Goal: Information Seeking & Learning: Check status

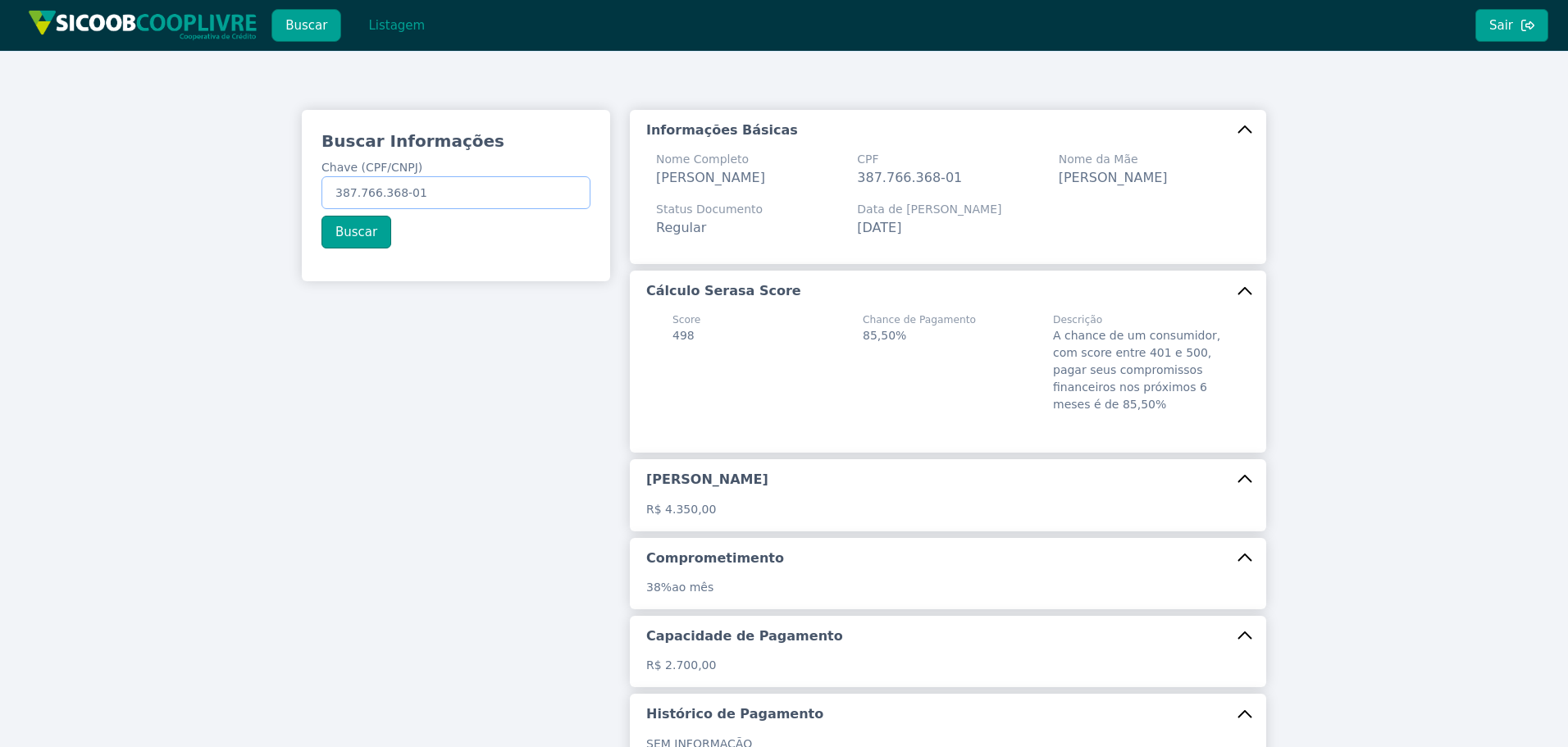
drag, startPoint x: 489, startPoint y: 193, endPoint x: -32, endPoint y: 117, distance: 526.5
click at [0, 117] on html "Buscar Listagem Sair Buscar Informações Chave (CPF/CNPJ) 387.766.368-01 Buscar …" at bounding box center [784, 373] width 1568 height 747
paste input "01.898.549/0001-08"
click at [353, 233] on button "Buscar" at bounding box center [357, 232] width 70 height 32
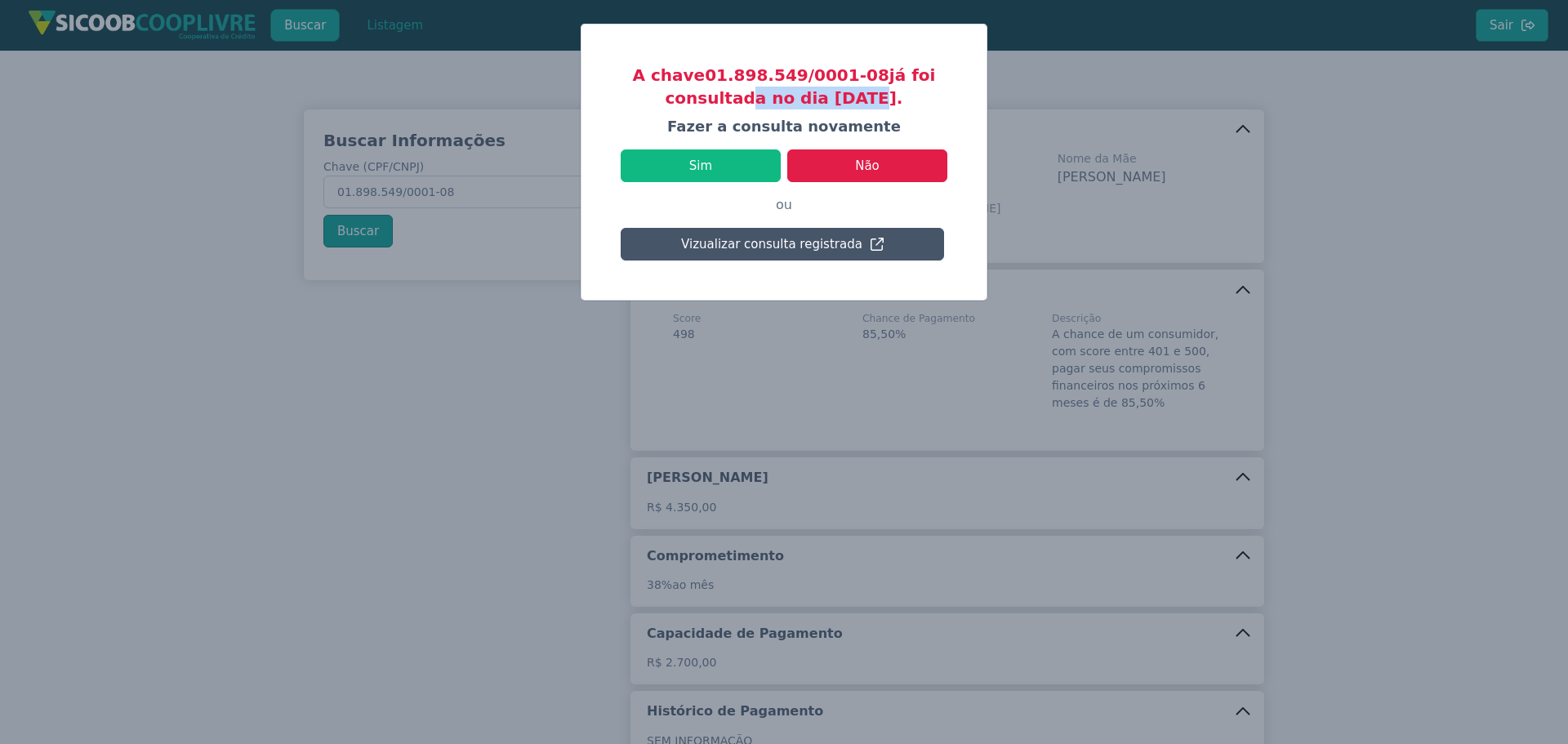
drag, startPoint x: 742, startPoint y: 98, endPoint x: 886, endPoint y: 95, distance: 144.0
click at [867, 95] on h3 "A chave 01.898.549/0001-08 já foi consultada no dia [DATE]." at bounding box center [784, 87] width 326 height 46
click at [876, 98] on h3 "A chave 01.898.549/0001-08 já foi consultada no dia [DATE]." at bounding box center [784, 87] width 326 height 46
click at [693, 166] on button "Sim" at bounding box center [700, 166] width 160 height 32
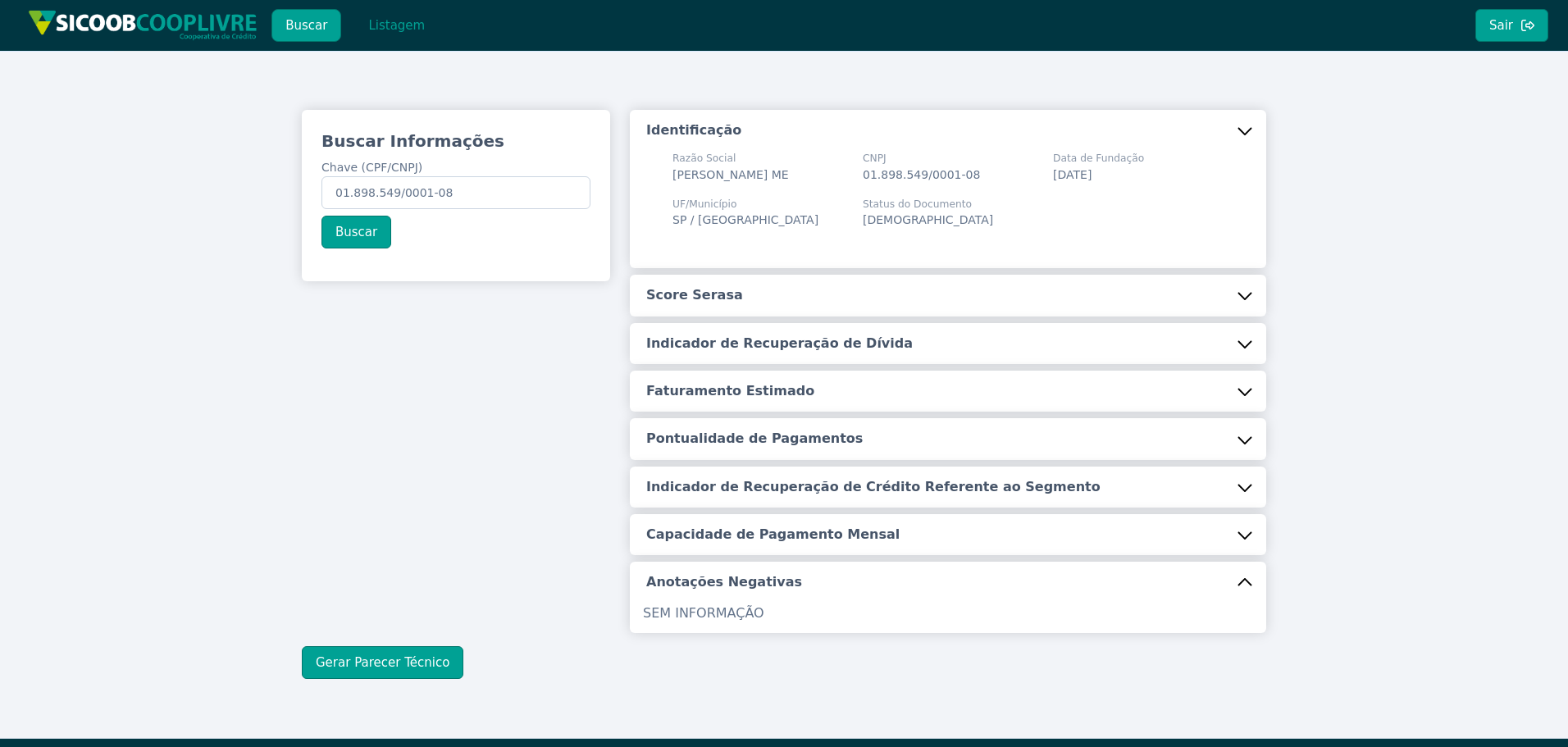
click at [825, 288] on button "Score Serasa" at bounding box center [948, 295] width 637 height 41
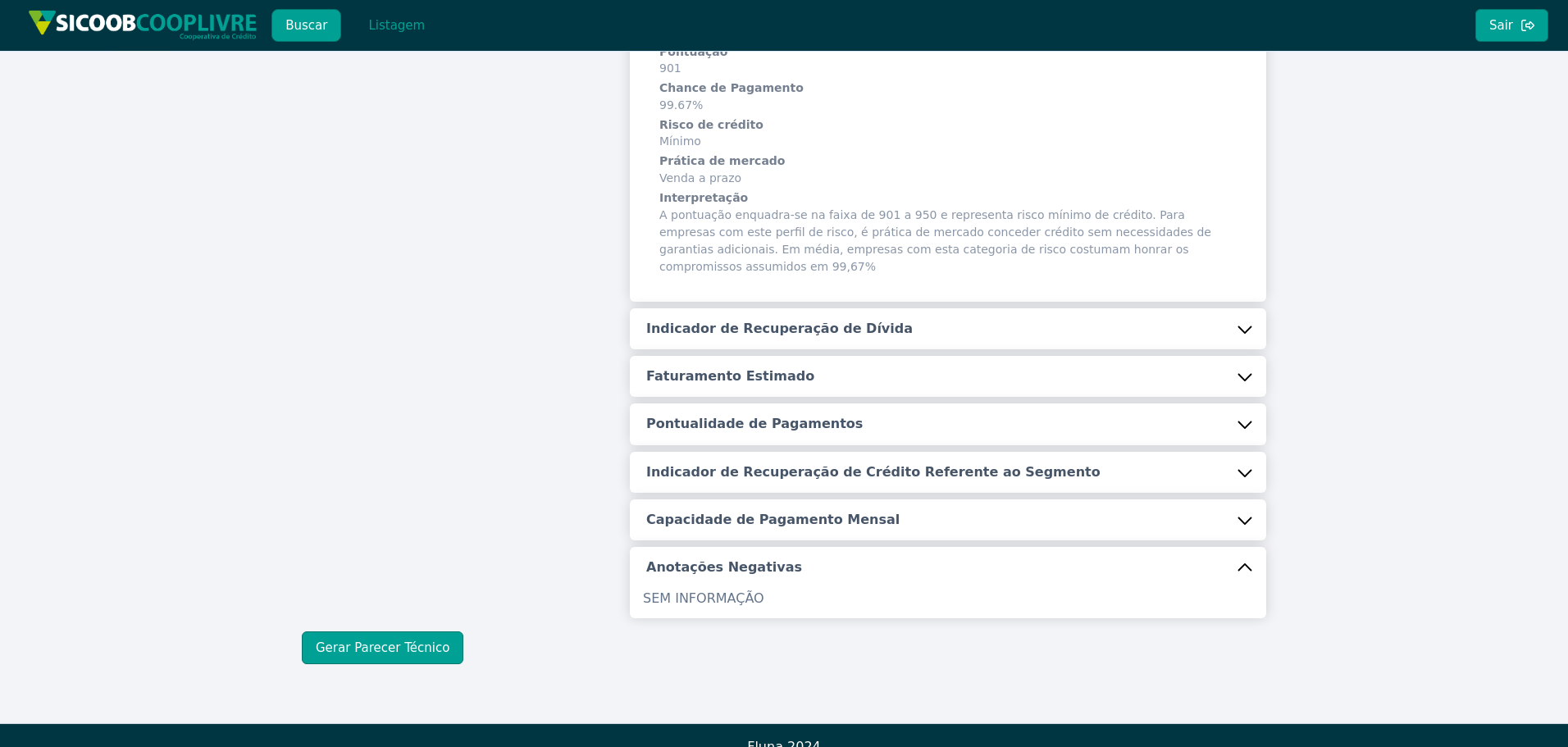
scroll to position [282, 0]
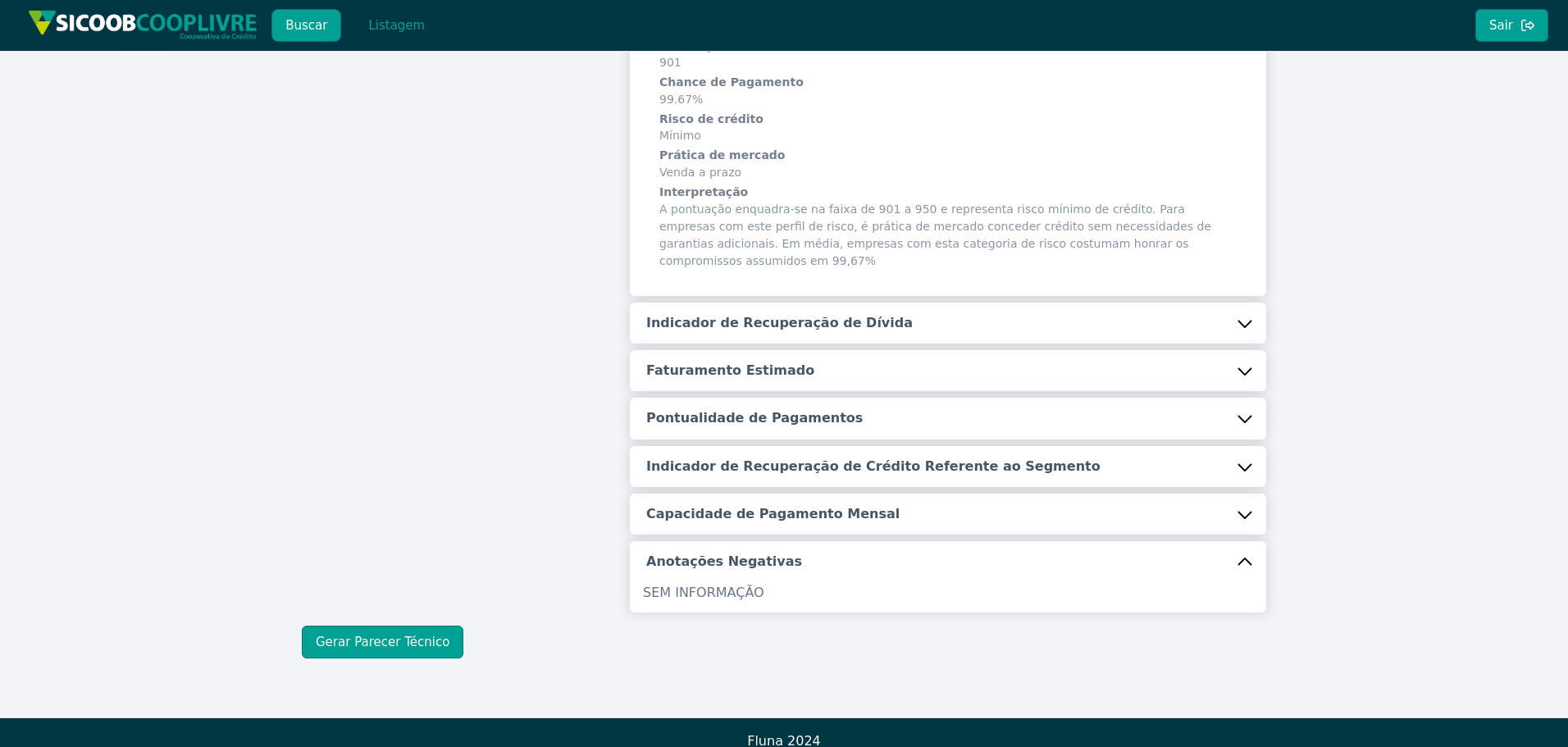
click at [773, 314] on h5 "Indicador de Recuperação de Dívida" at bounding box center [779, 323] width 266 height 18
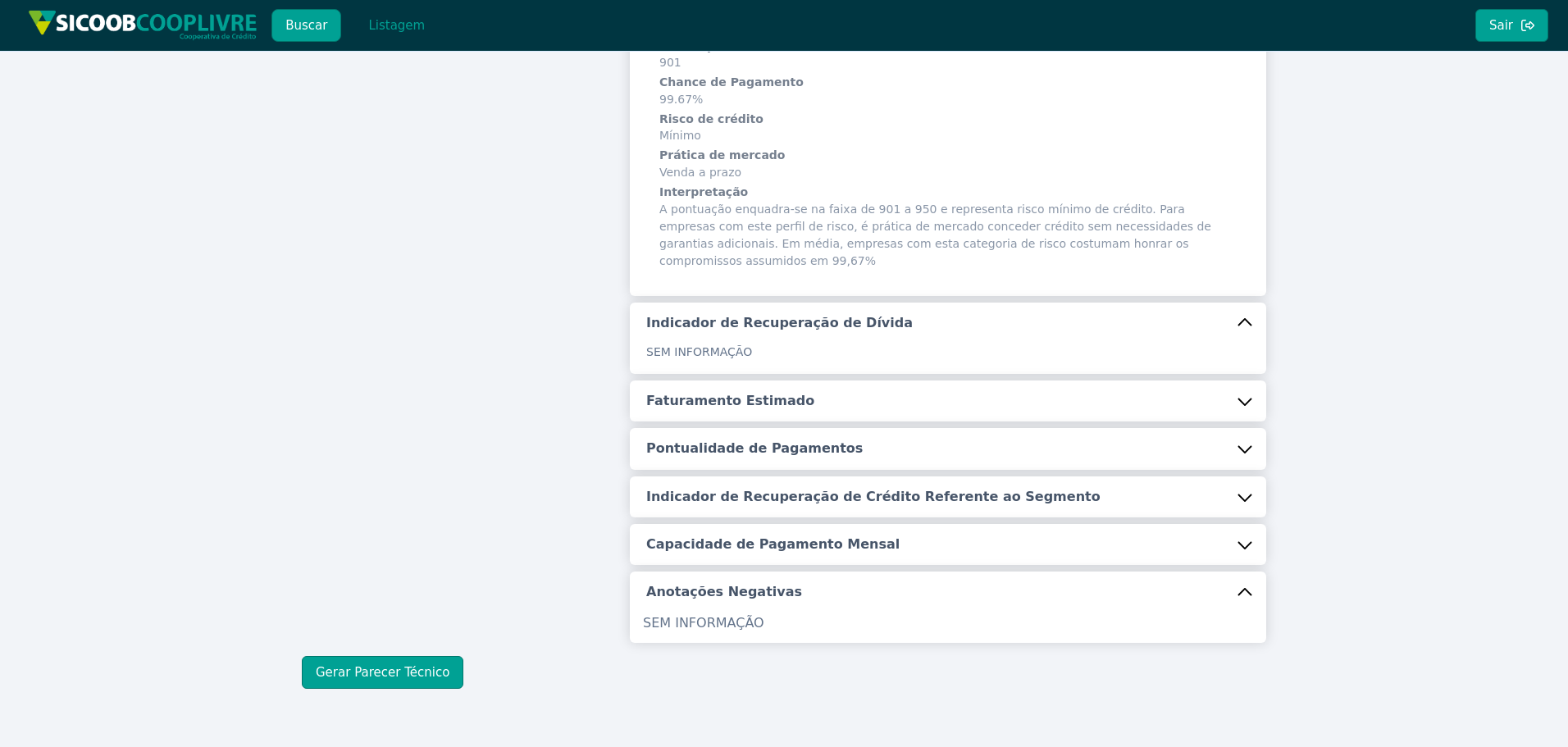
click at [709, 394] on button "Faturamento Estimado" at bounding box center [948, 401] width 637 height 41
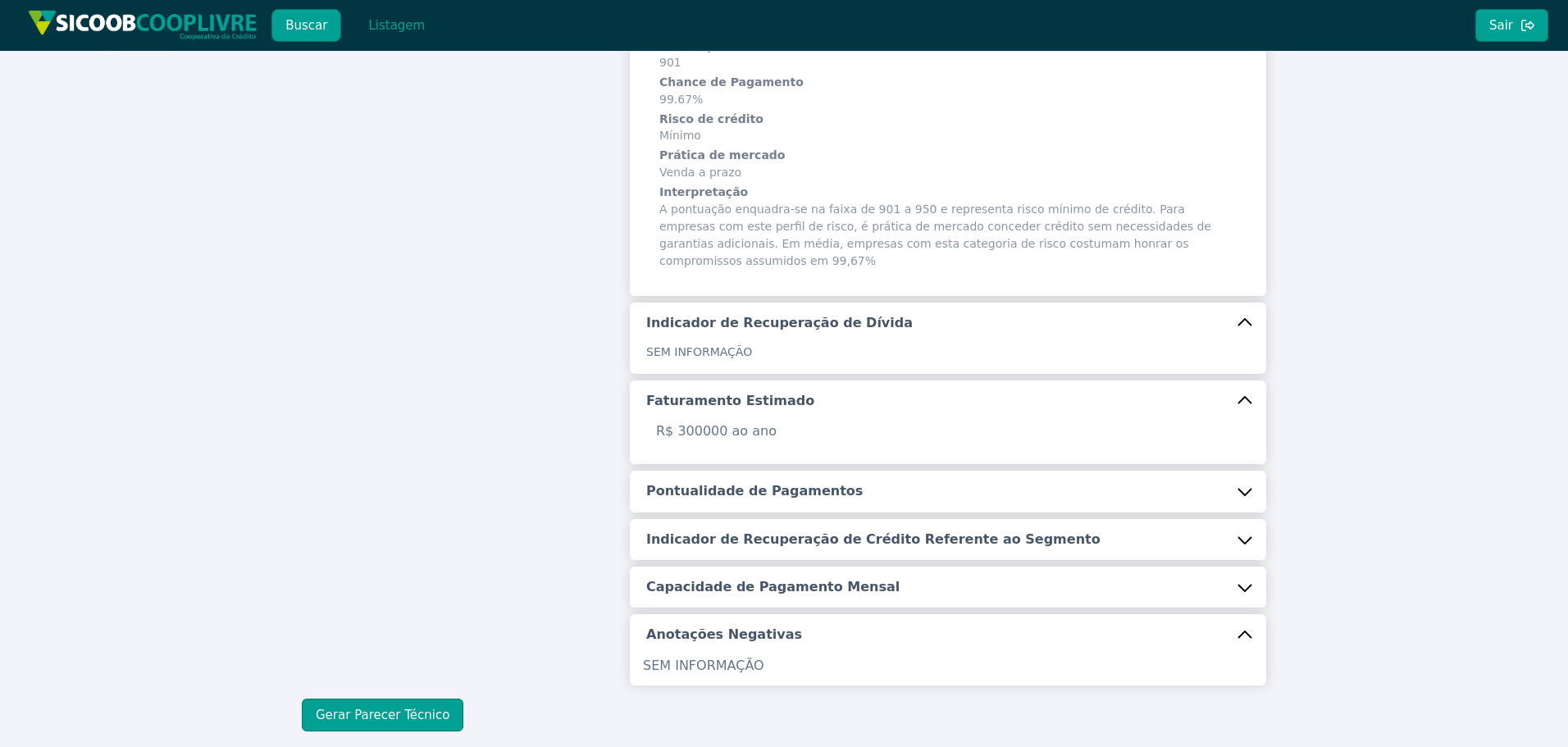
click at [678, 471] on button "Pontualidade de Pagamentos" at bounding box center [948, 492] width 637 height 41
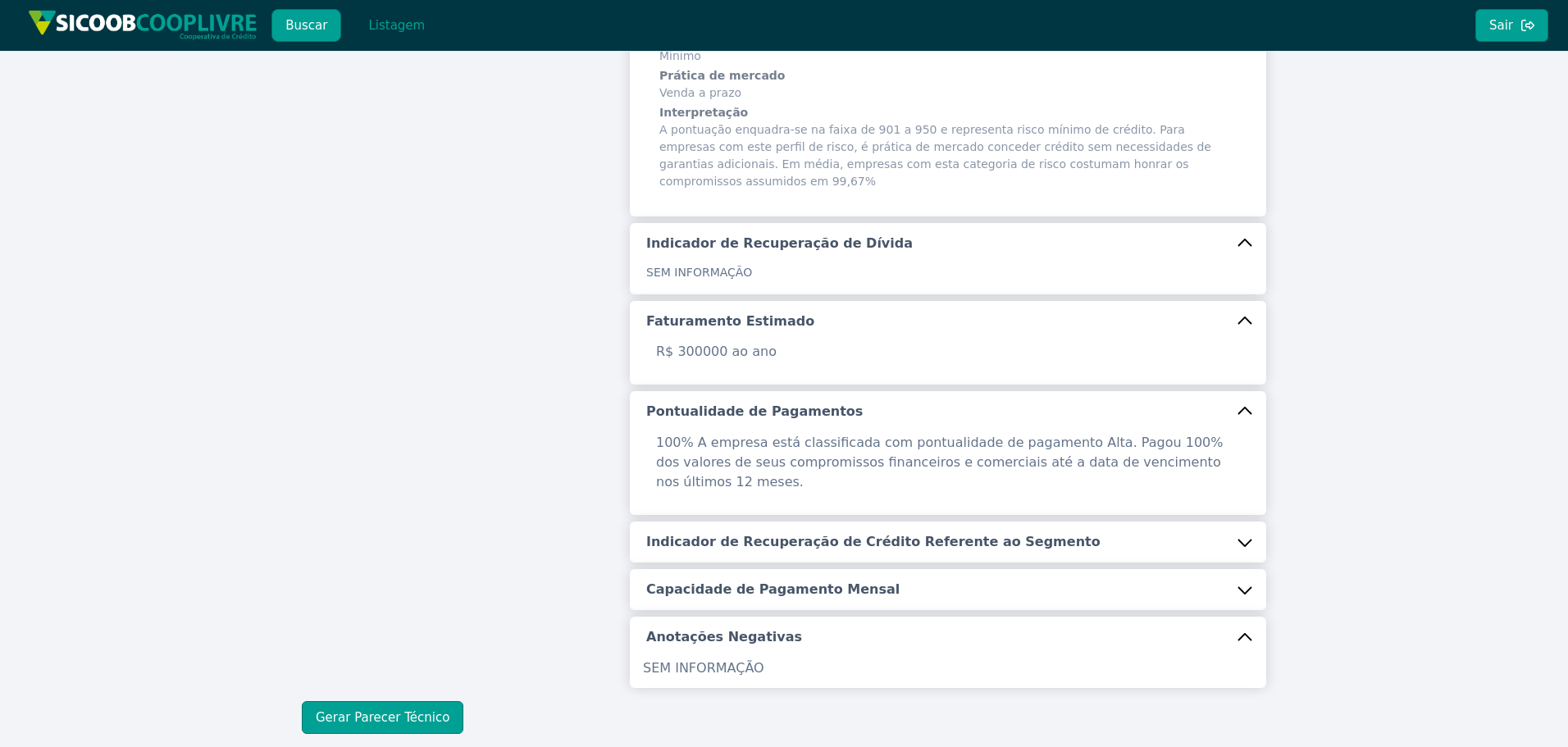
scroll to position [417, 0]
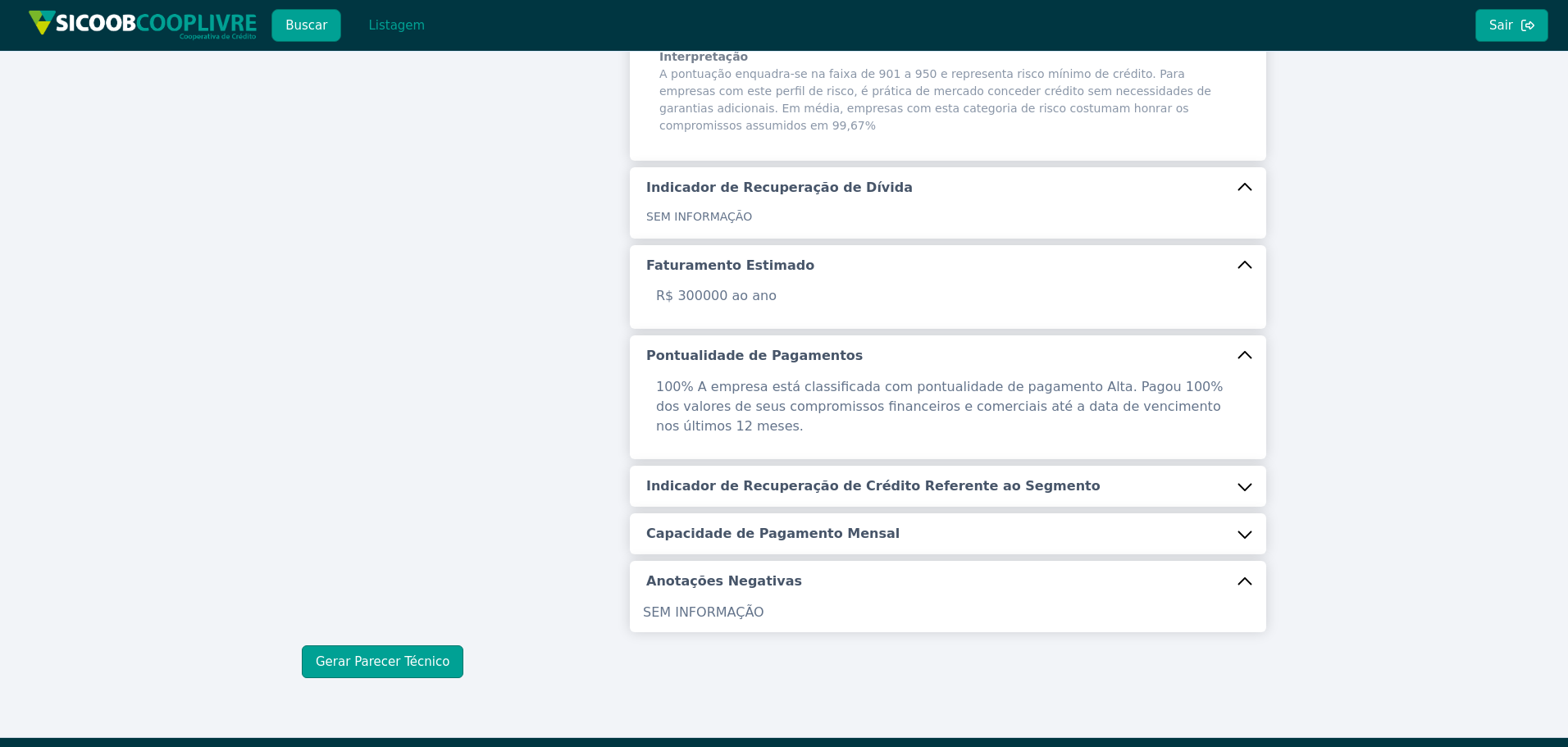
click at [737, 477] on h5 "Indicador de Recuperação de Crédito Referente ao Segmento" at bounding box center [873, 486] width 454 height 18
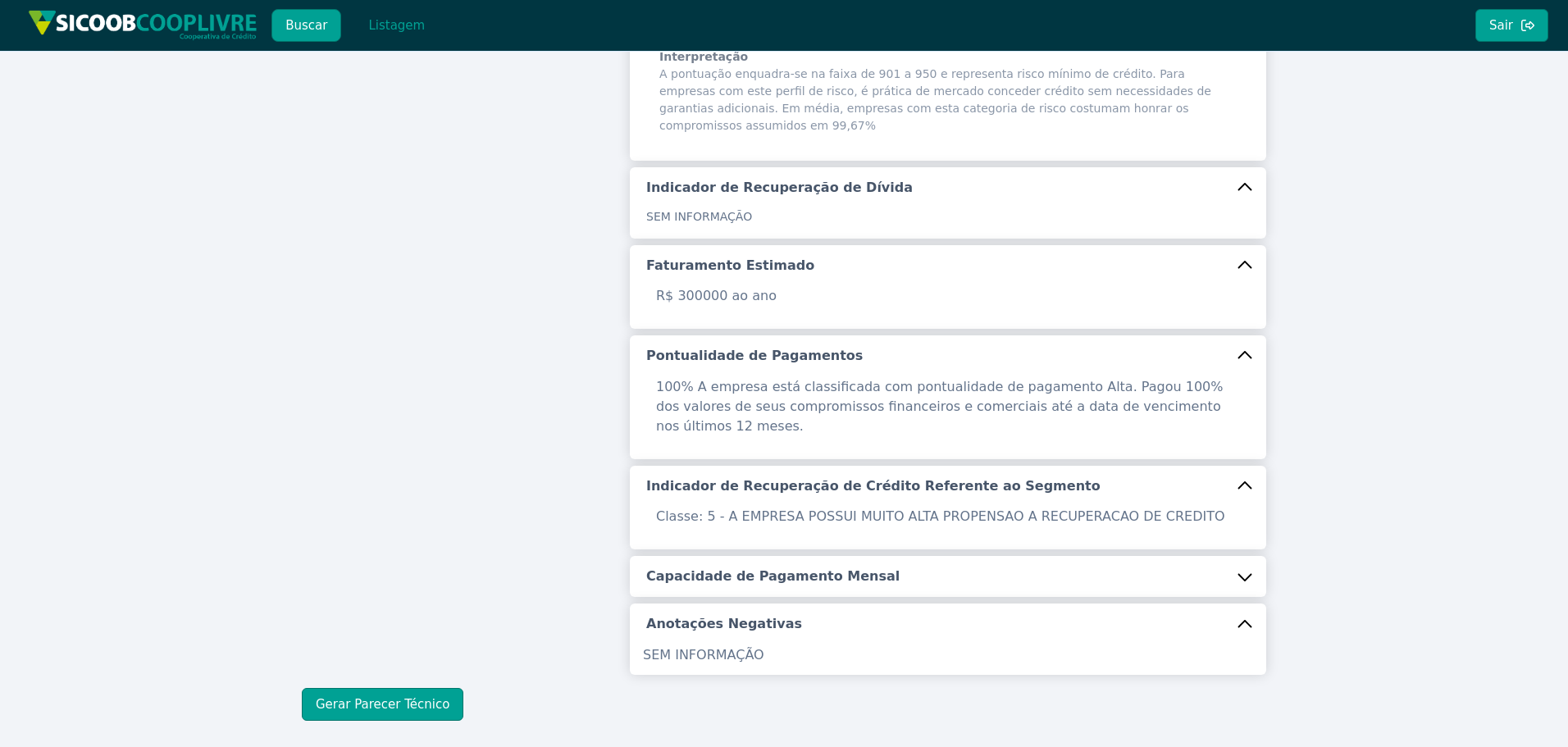
click at [721, 516] on div "Identificação Razão Social [PERSON_NAME] ME CNPJ 01.898.549/0001-08 Data de Fun…" at bounding box center [948, 184] width 637 height 982
click at [777, 562] on div "Identificação Razão Social [PERSON_NAME] ME CNPJ 01.898.549/0001-08 Data de Fun…" at bounding box center [948, 184] width 637 height 982
click at [731, 568] on h5 "Capacidade de Pagamento Mensal" at bounding box center [772, 576] width 254 height 18
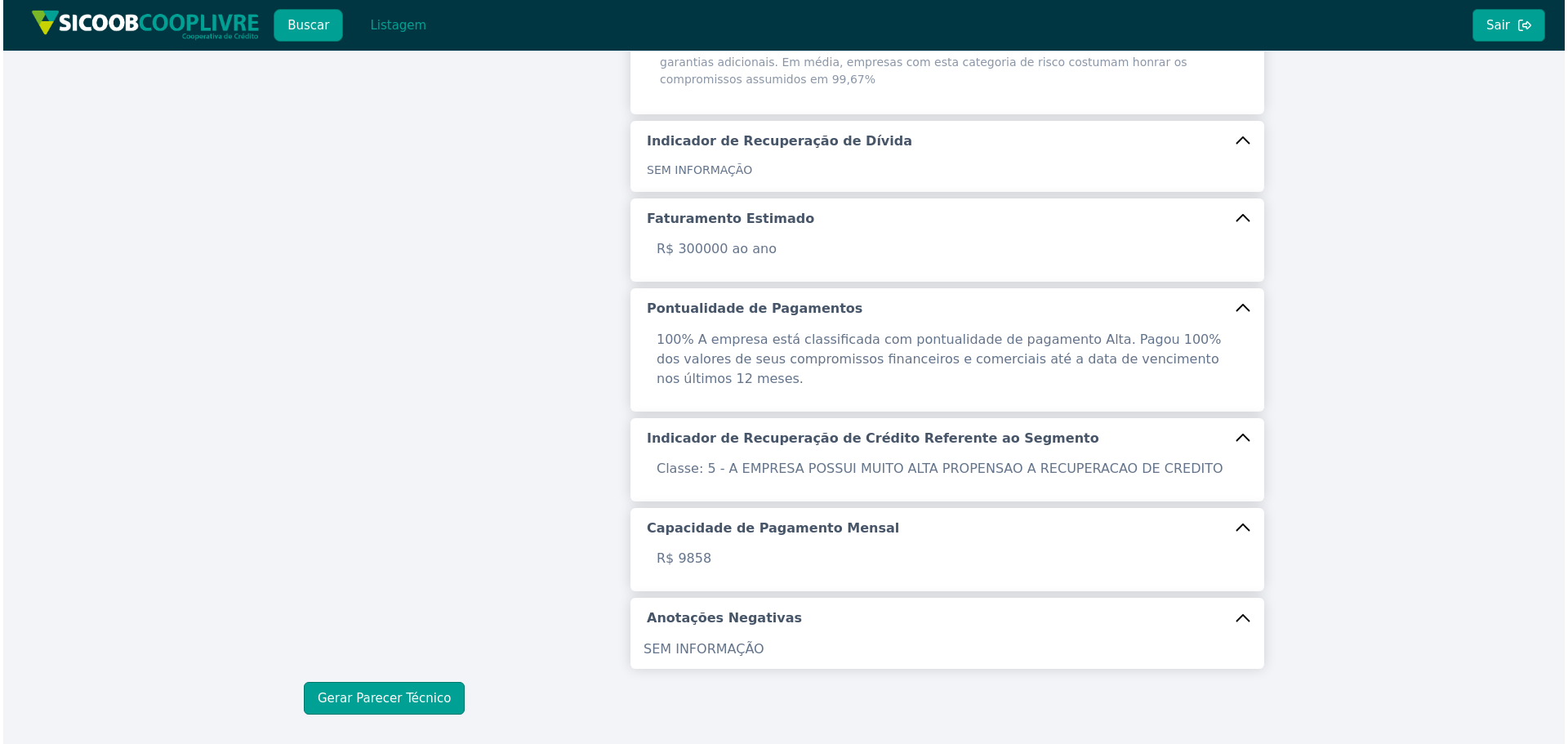
scroll to position [500, 0]
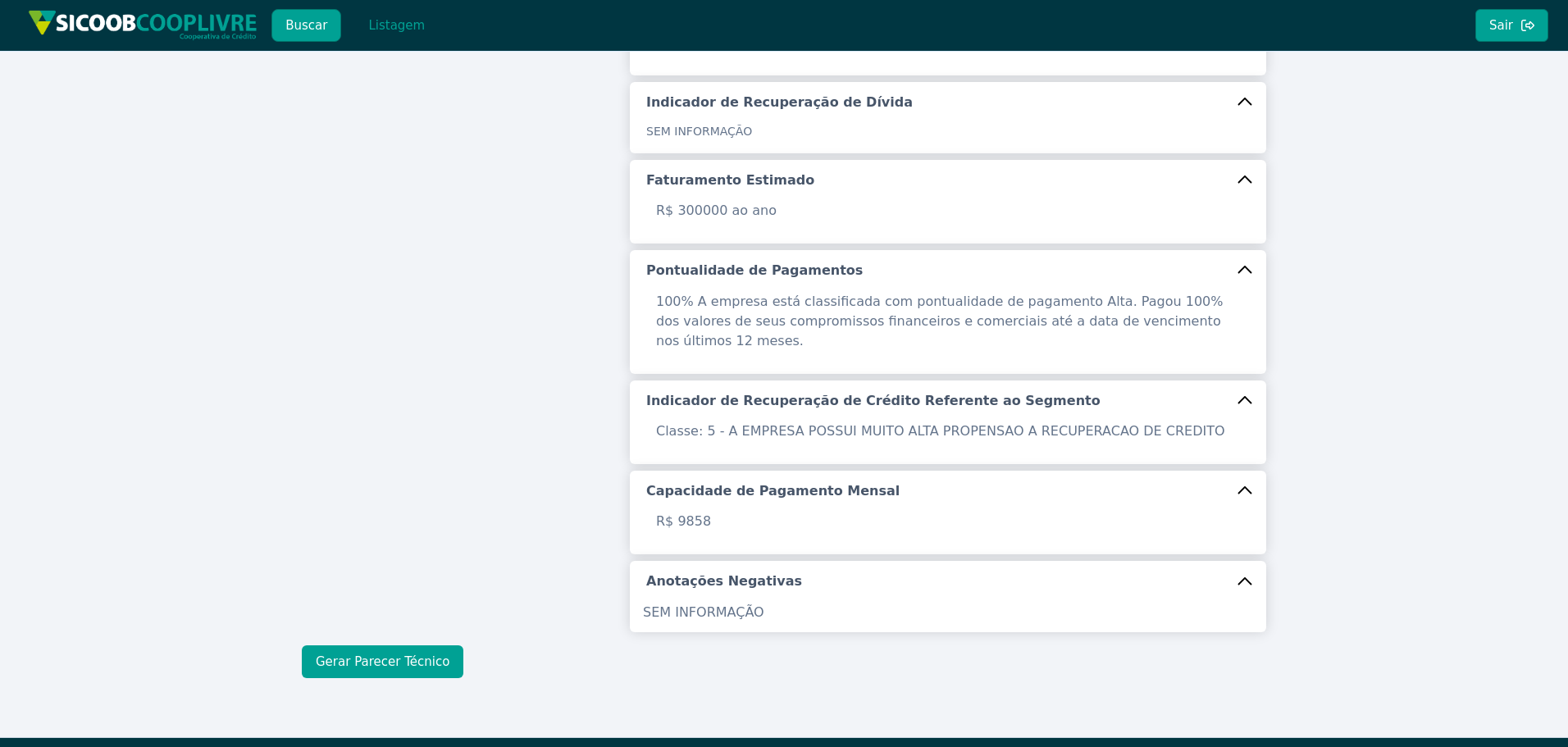
click at [333, 645] on button "Gerar Parecer Técnico" at bounding box center [382, 662] width 161 height 32
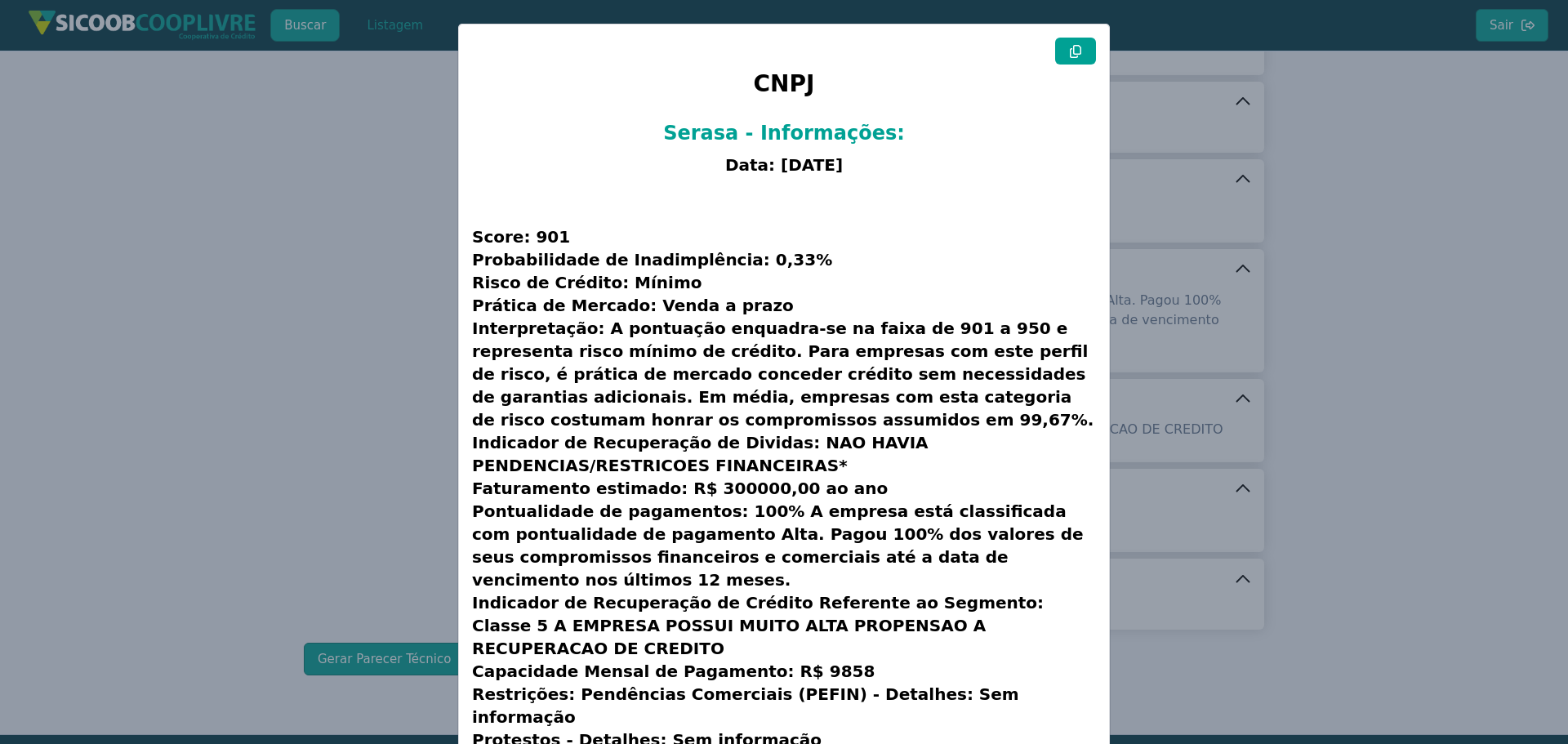
click at [1069, 51] on icon at bounding box center [1075, 51] width 13 height 13
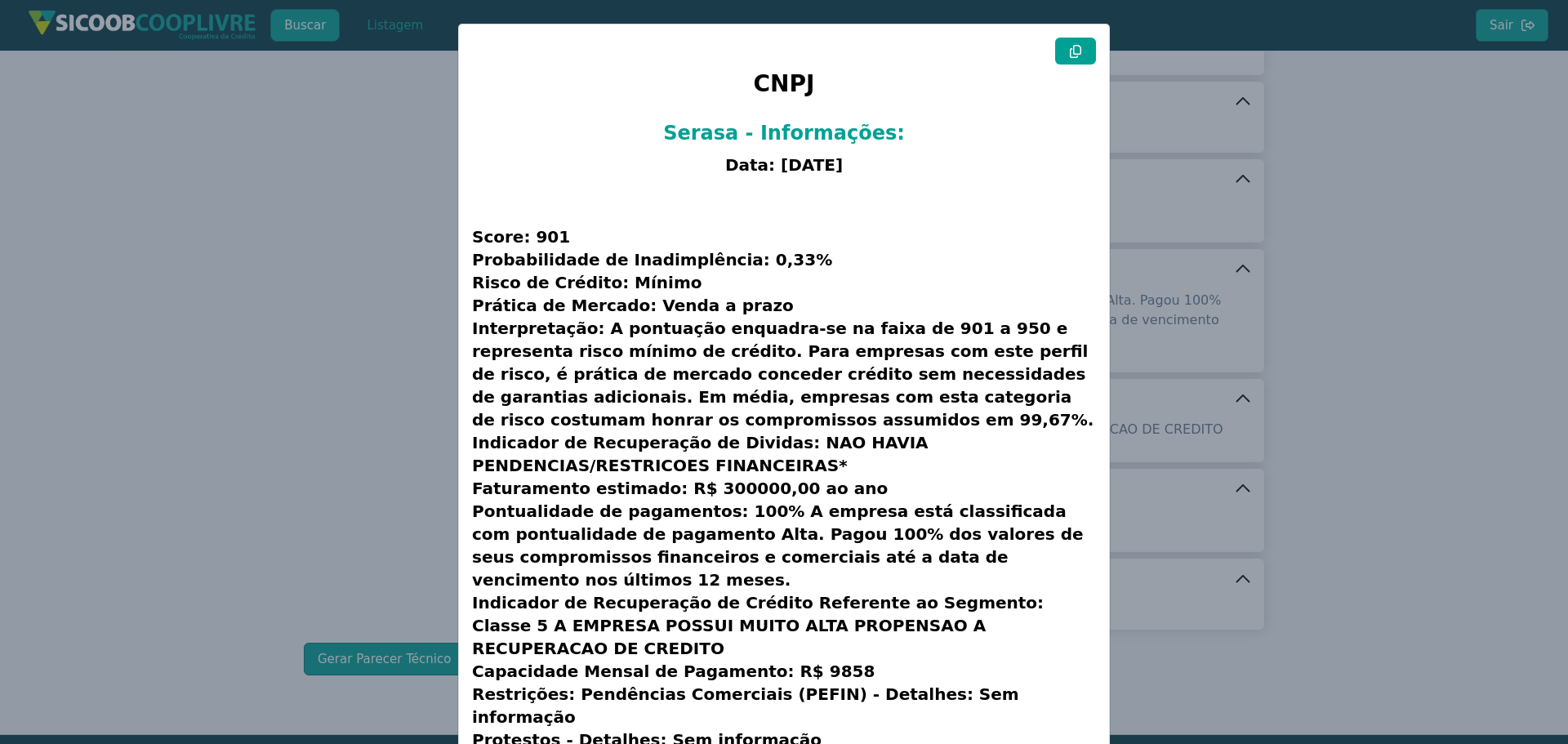
click at [1069, 51] on icon at bounding box center [1075, 51] width 13 height 13
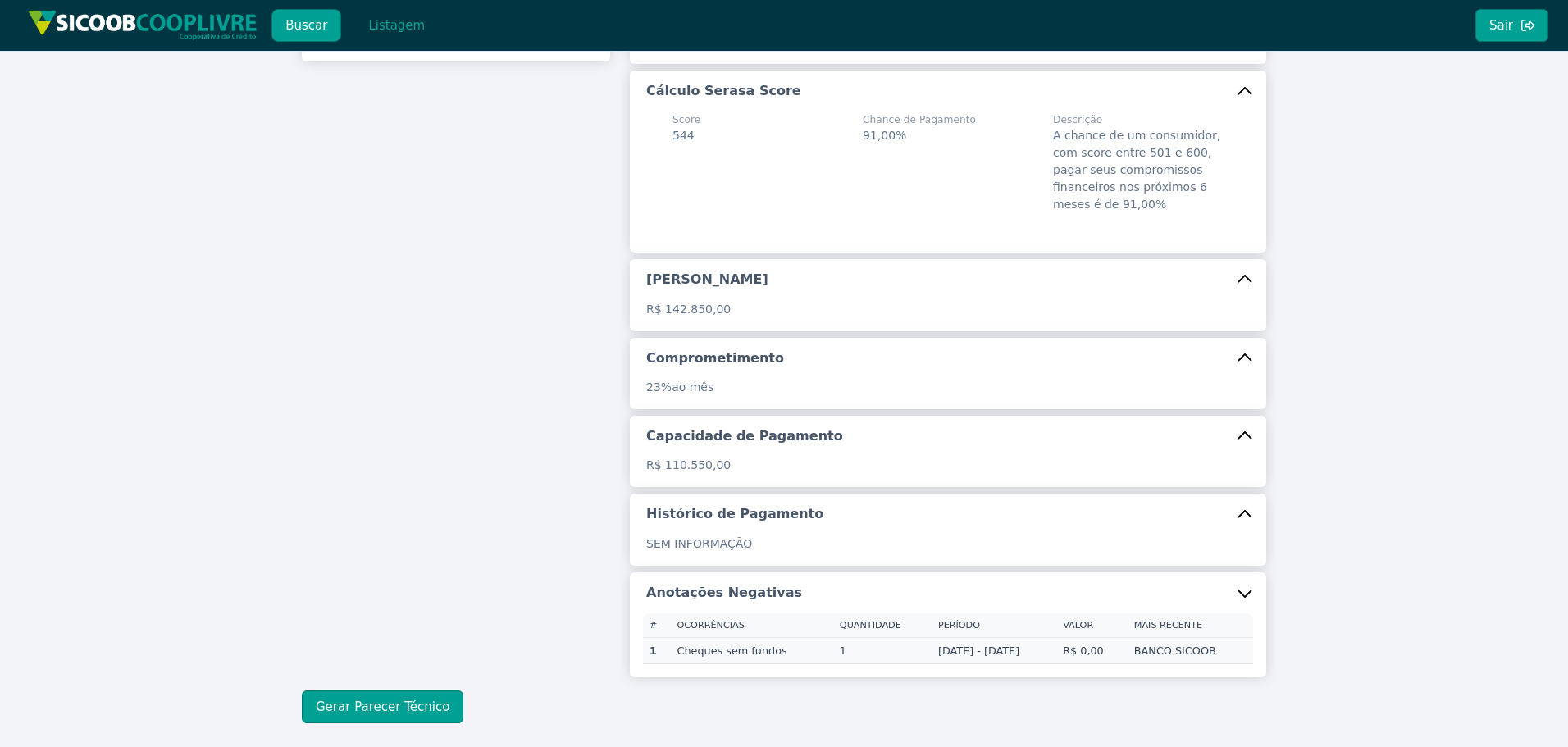
scroll to position [0, 0]
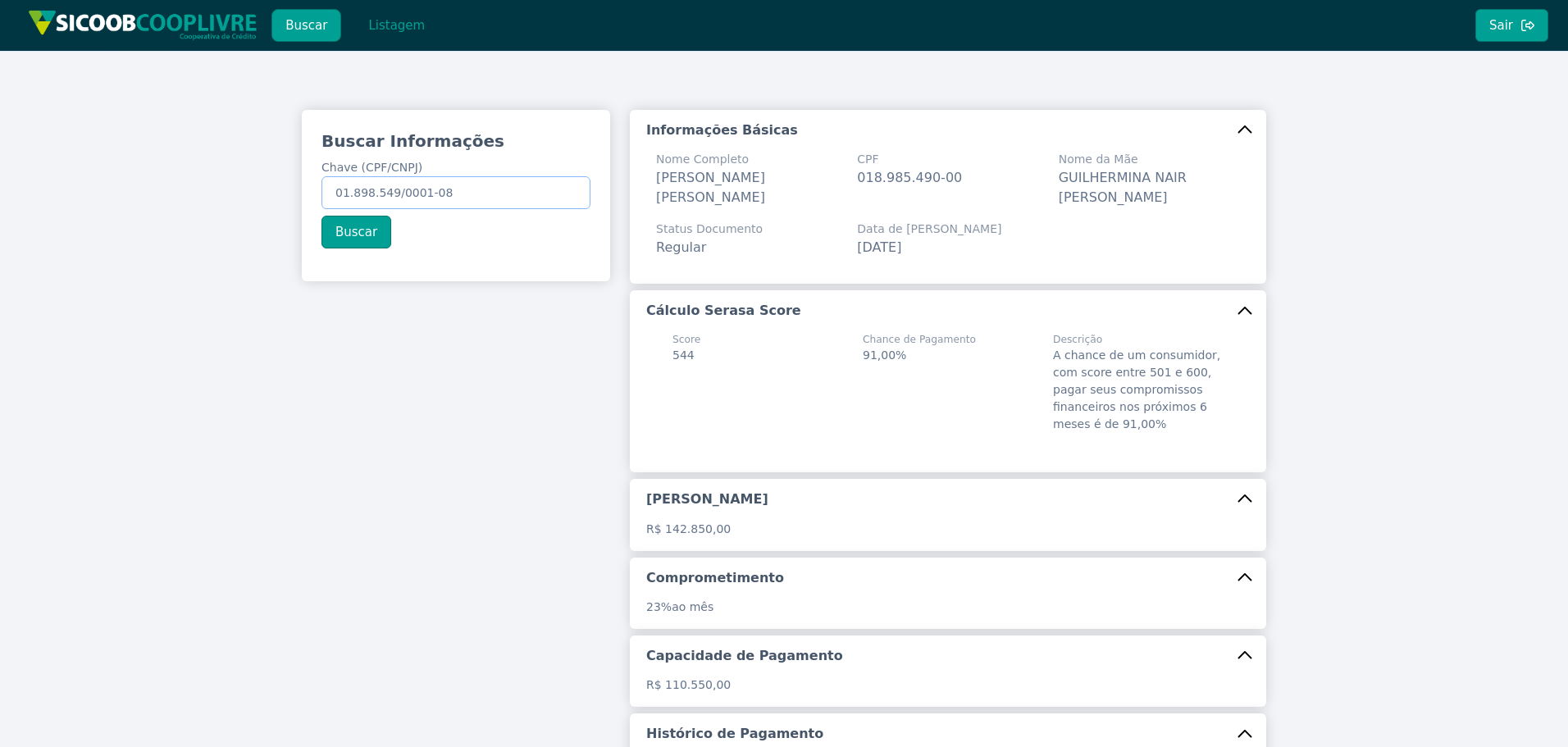
drag, startPoint x: 486, startPoint y: 190, endPoint x: -197, endPoint y: 160, distance: 683.7
click at [0, 160] on html "Buscar Listagem Sair Buscar Informações Chave (CPF/CNPJ) 01.898.549/0001-08 Bus…" at bounding box center [784, 373] width 1568 height 747
paste input "20.805.358/0001-07"
click at [352, 227] on button "Buscar" at bounding box center [357, 232] width 70 height 32
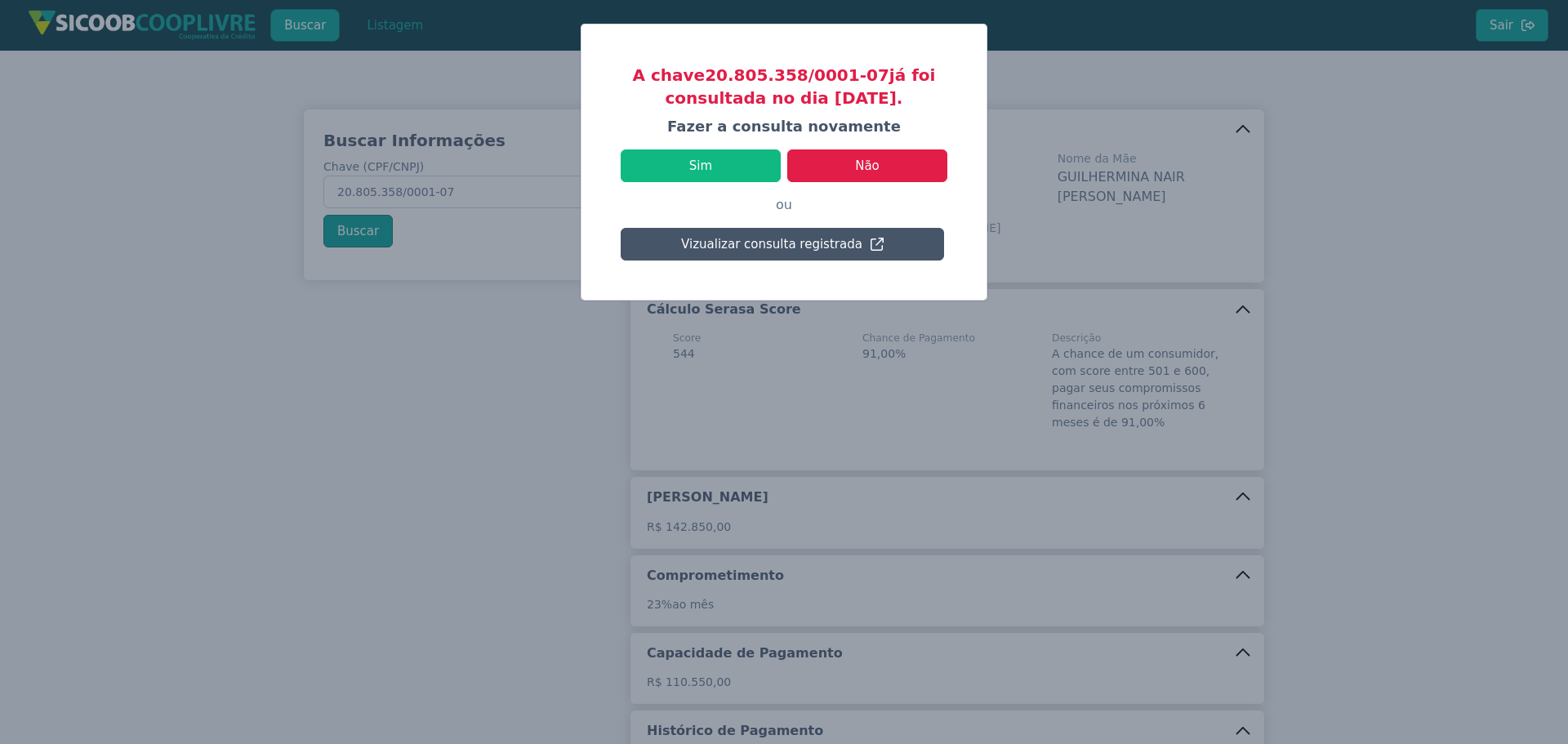
drag, startPoint x: 807, startPoint y: 97, endPoint x: 895, endPoint y: 98, distance: 88.0
click at [901, 95] on h3 "A chave 20.805.358/0001-07 já foi consultada no dia [DATE]." at bounding box center [784, 87] width 326 height 46
click at [863, 107] on h3 "A chave 20.805.358/0001-07 já foi consultada no dia [DATE]." at bounding box center [784, 87] width 326 height 46
click at [722, 166] on button "Sim" at bounding box center [700, 166] width 160 height 32
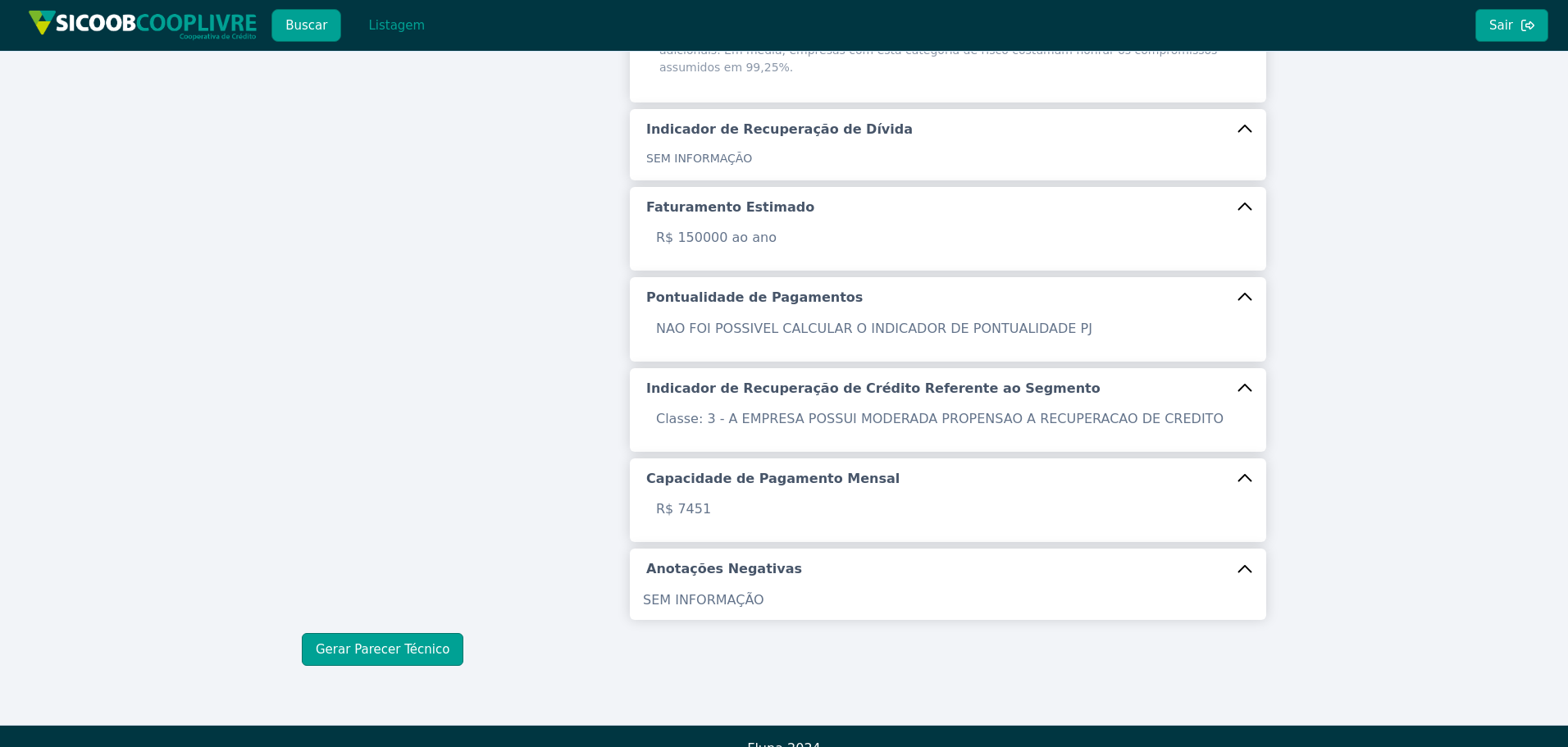
scroll to position [499, 0]
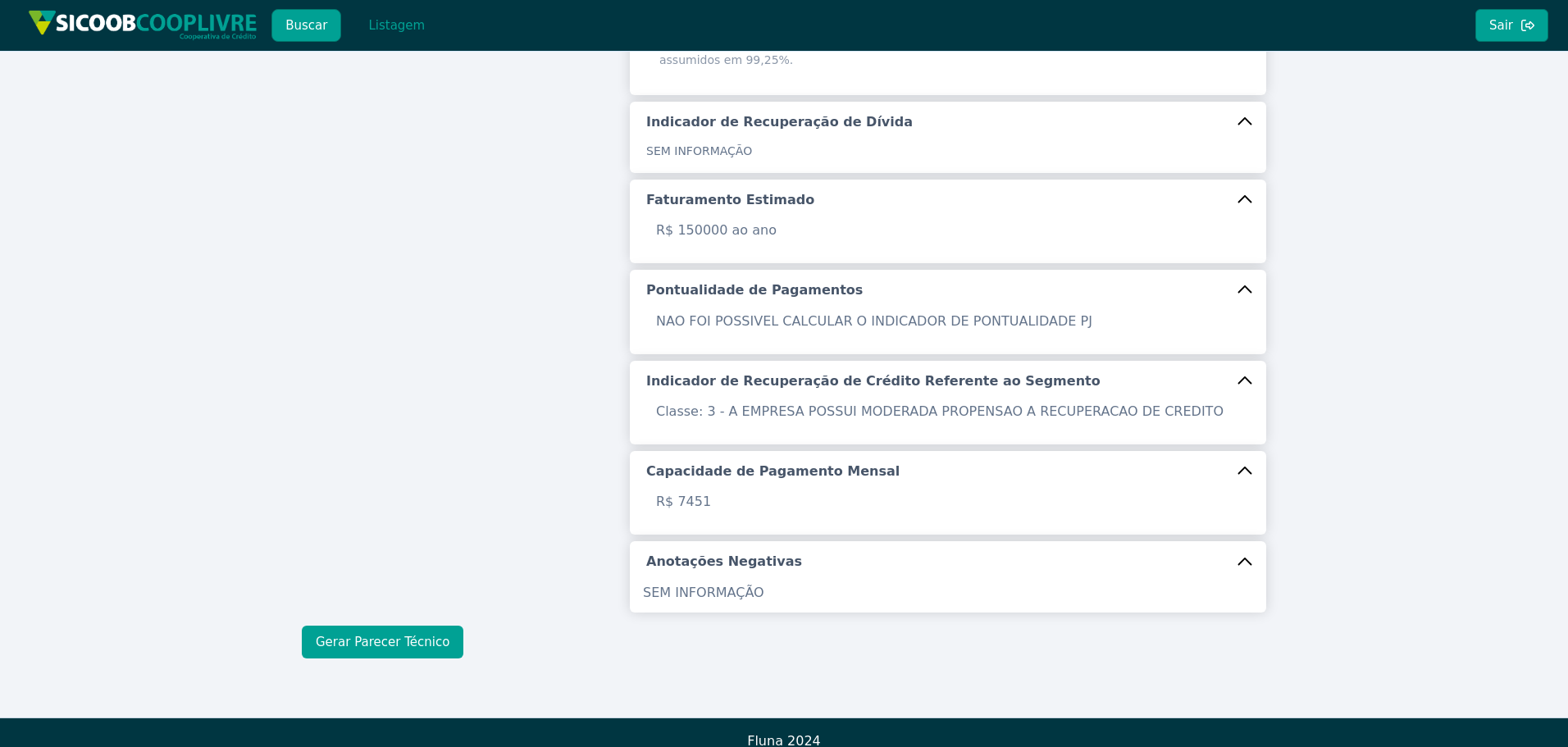
click at [359, 637] on button "Gerar Parecer Técnico" at bounding box center [382, 642] width 161 height 32
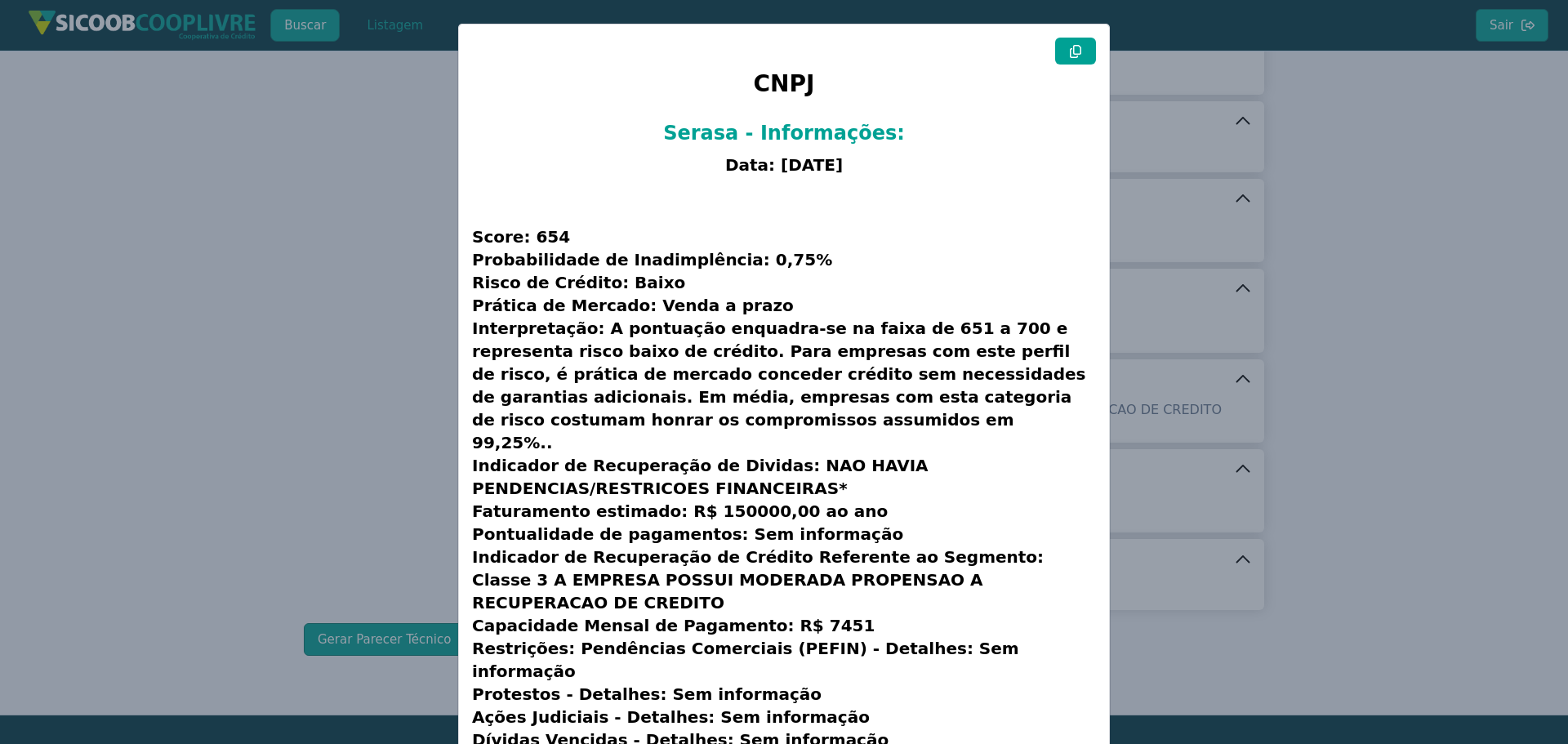
click at [1076, 55] on icon at bounding box center [1075, 51] width 13 height 13
click at [201, 232] on modal-container "CNPJ Serasa - Informações: Data: [DATE] Score: 654 Probabilidade de Inadimplênc…" at bounding box center [784, 372] width 1568 height 744
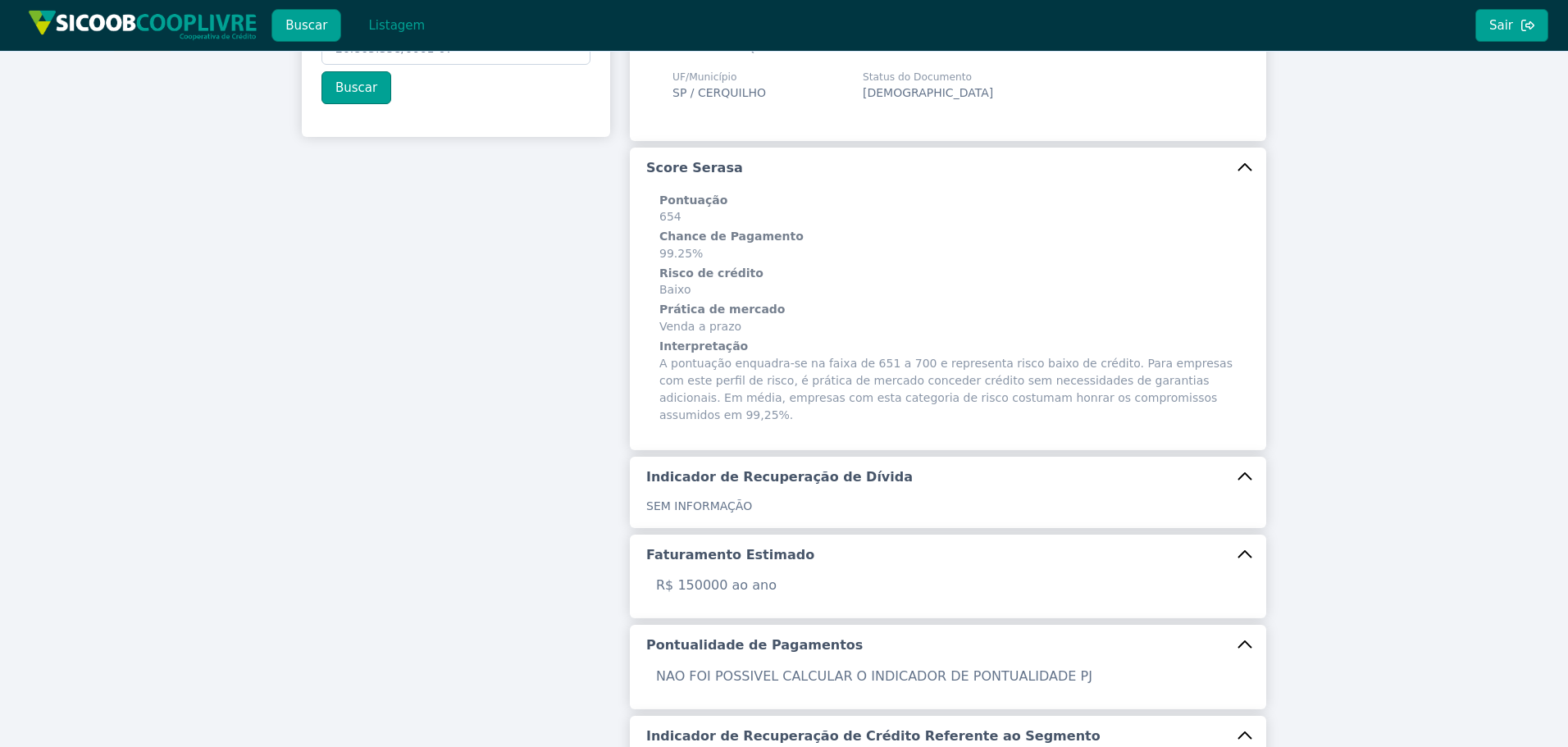
scroll to position [0, 0]
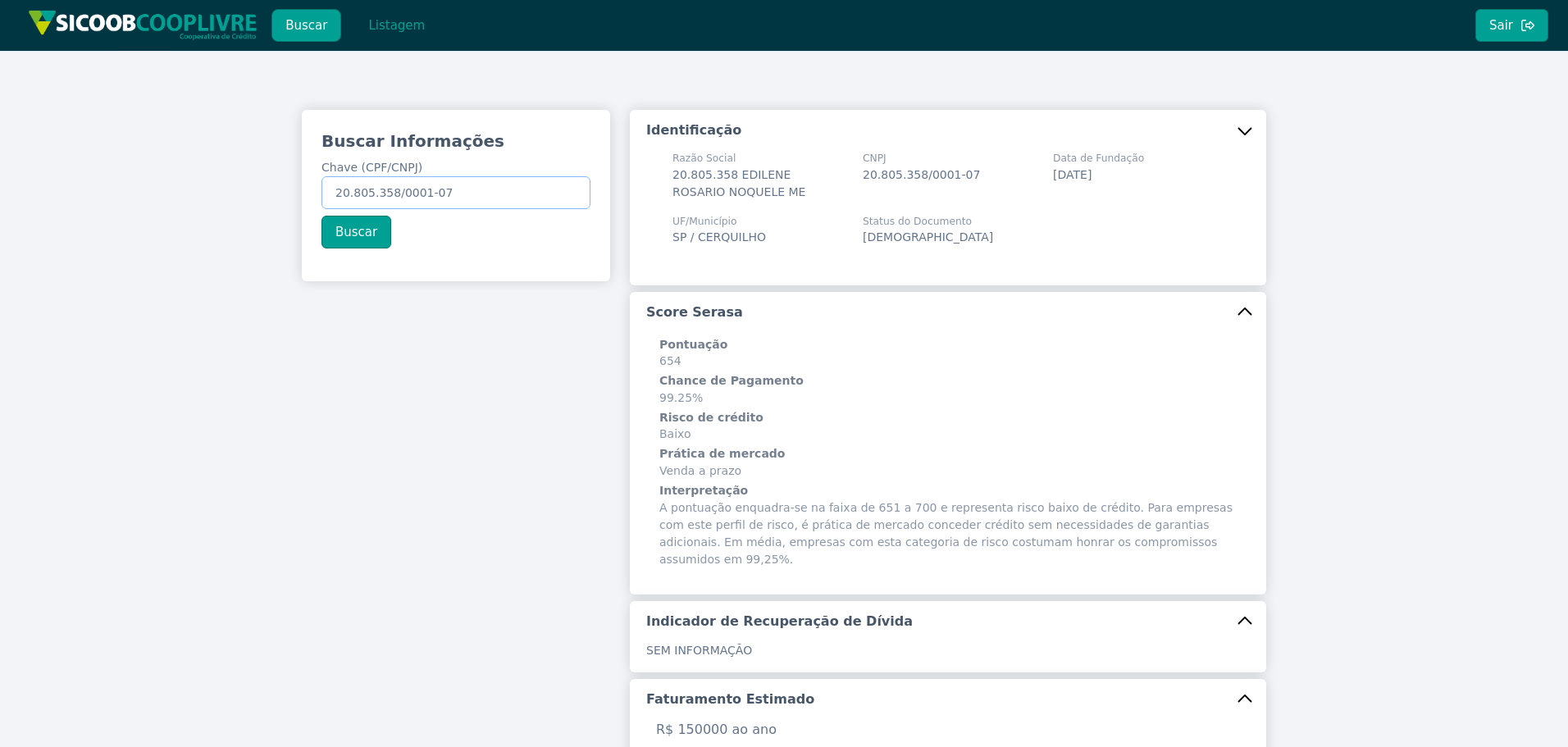
drag, startPoint x: 410, startPoint y: 187, endPoint x: 62, endPoint y: 168, distance: 348.5
click at [53, 169] on div "Buscar Informações Chave (CPF/CNPJ) 20.805.358/0001-07 Buscar Identificação Raz…" at bounding box center [784, 634] width 1568 height 1166
paste input "305.250.719-20"
click at [347, 231] on button "Buscar" at bounding box center [357, 232] width 70 height 32
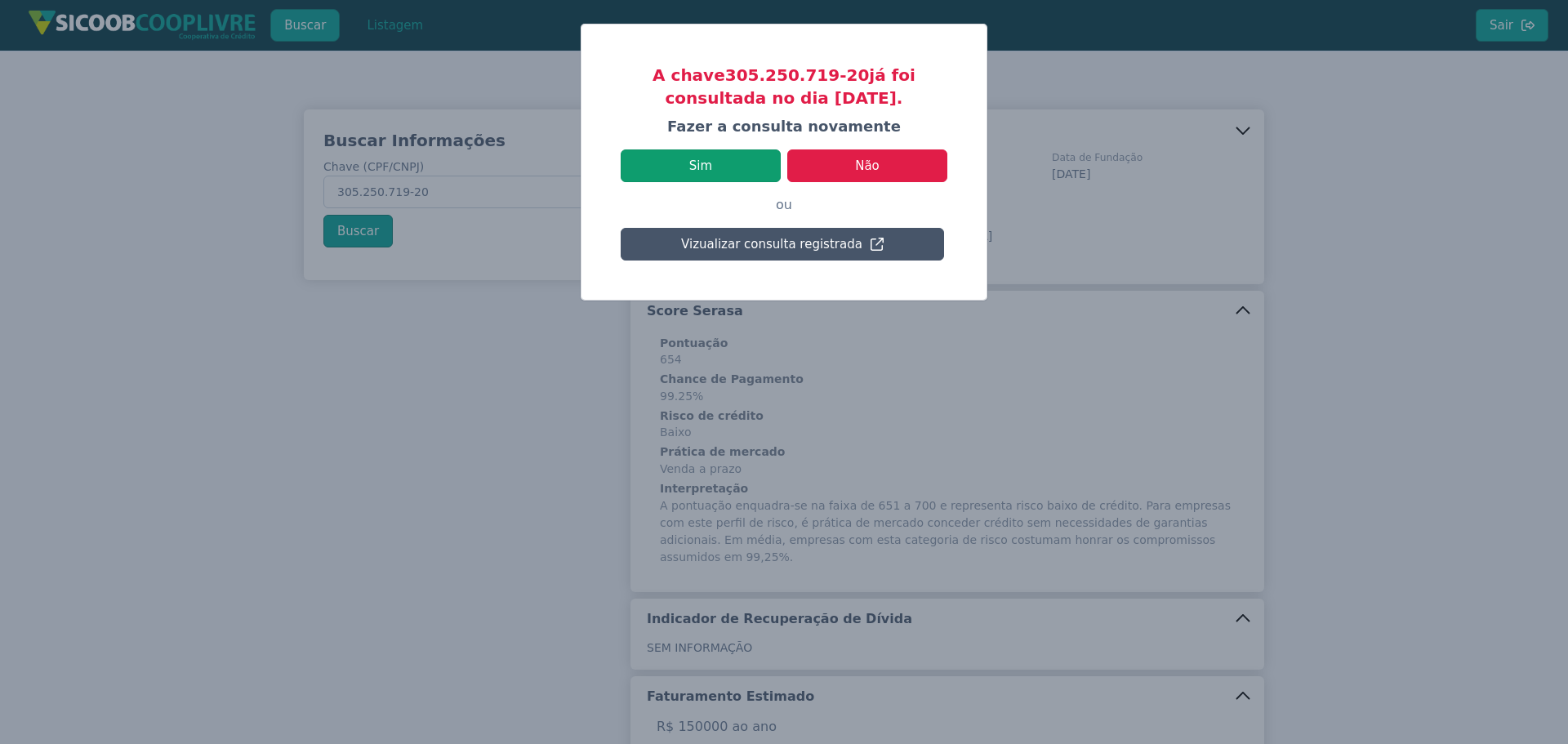
click at [682, 162] on button "Sim" at bounding box center [700, 166] width 160 height 32
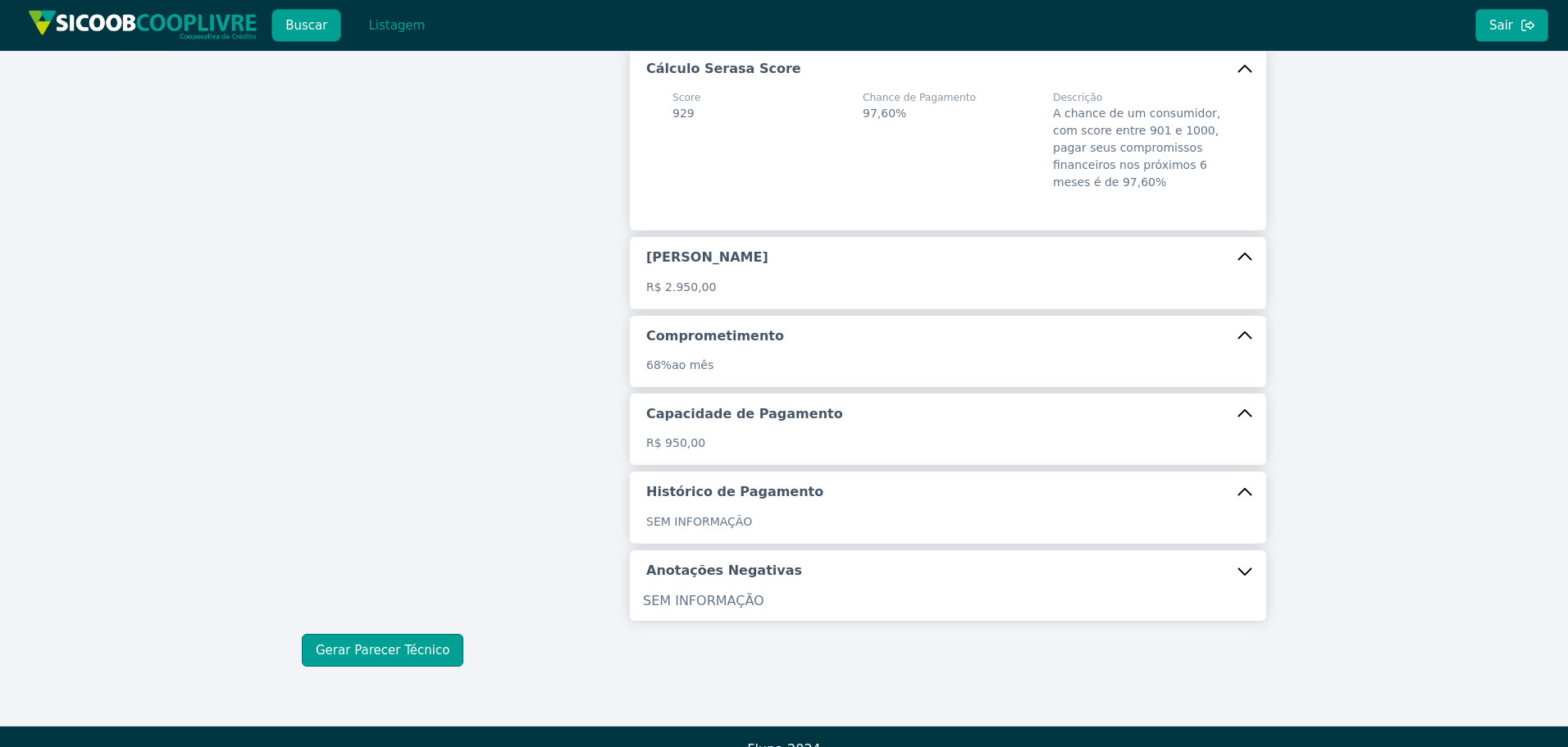
scroll to position [248, 0]
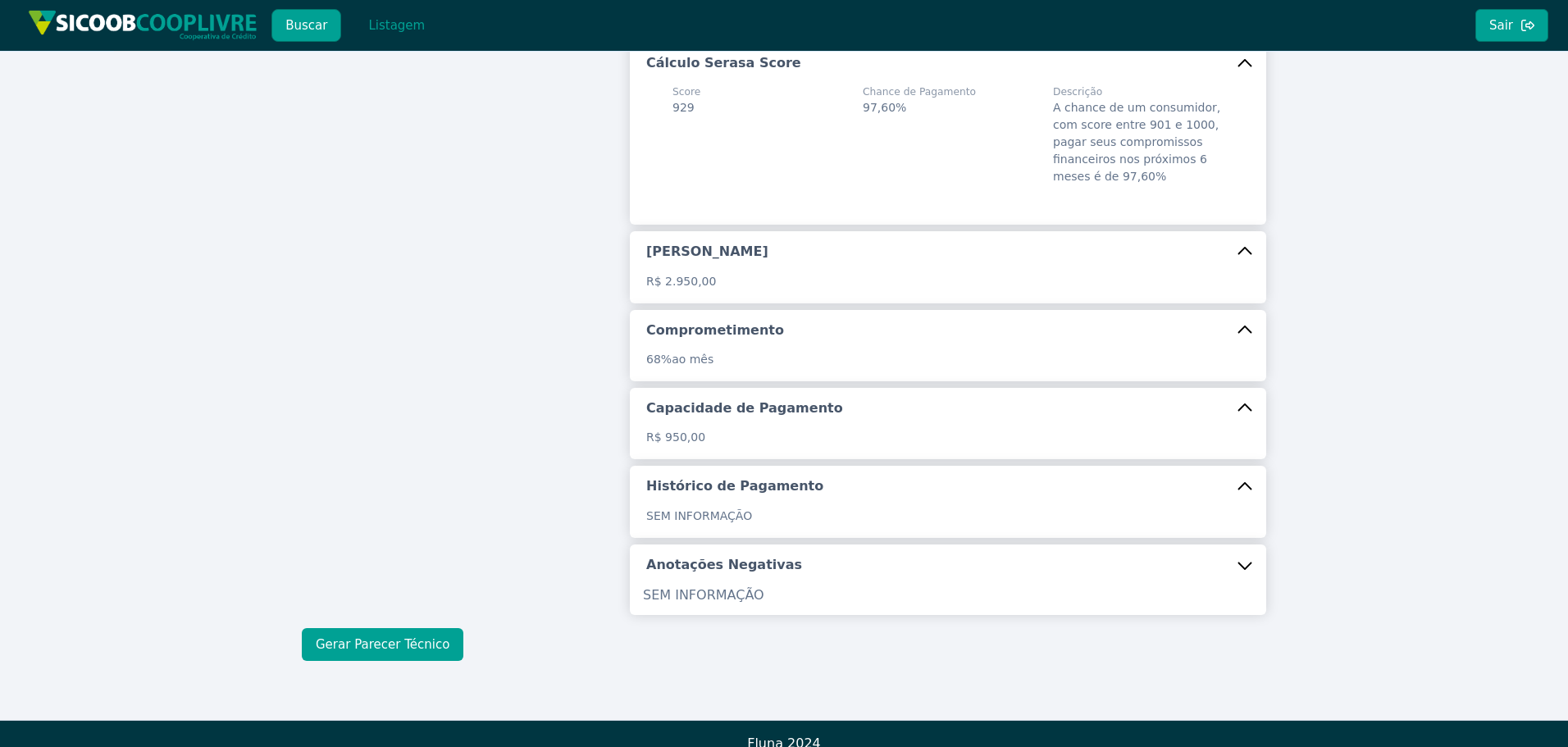
click at [431, 628] on button "Gerar Parecer Técnico" at bounding box center [382, 645] width 161 height 32
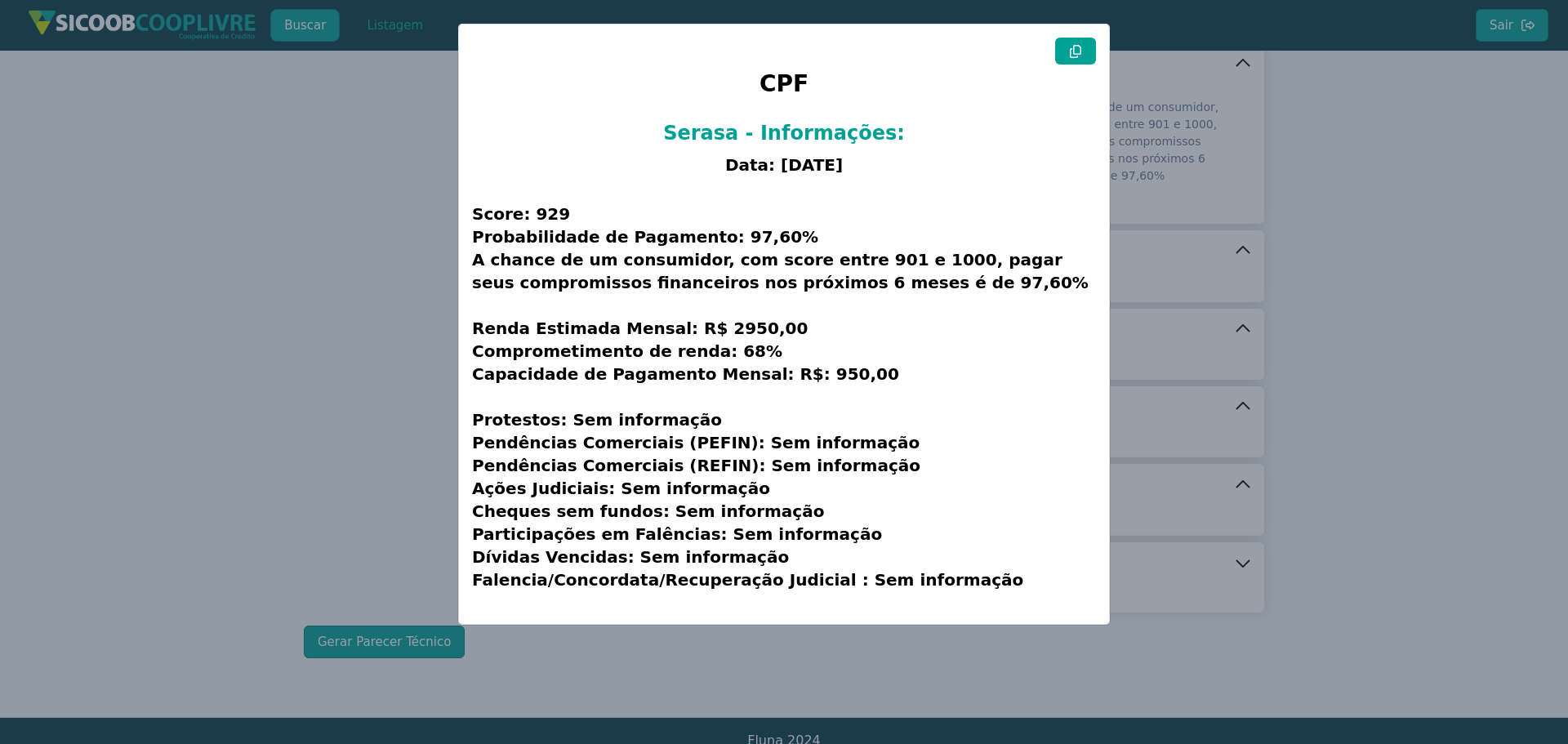
click at [1077, 61] on button at bounding box center [1076, 51] width 41 height 27
click at [337, 382] on modal-container "CPF Serasa - Informações: Data: [DATE] Score: 929 Probabilidade de Pagamento: 9…" at bounding box center [784, 372] width 1568 height 744
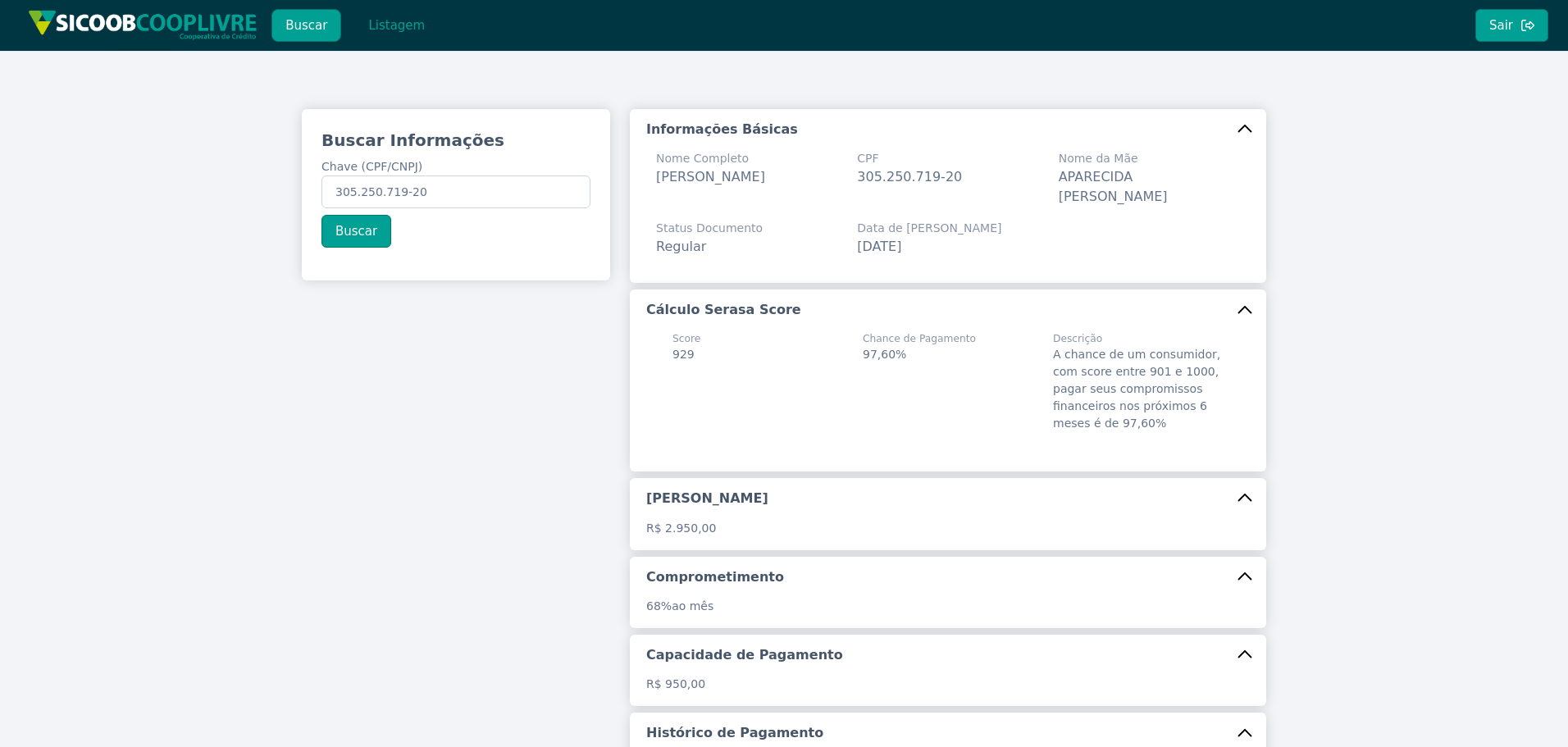
scroll to position [0, 0]
drag, startPoint x: 428, startPoint y: 190, endPoint x: 85, endPoint y: 166, distance: 343.8
click at [92, 168] on div "Buscar Informações Chave (CPF/CNPJ) 305.250.719-20 Buscar Informações Básicas N…" at bounding box center [784, 510] width 1568 height 917
paste input "203.261.608-41"
type input "203.261.608-41"
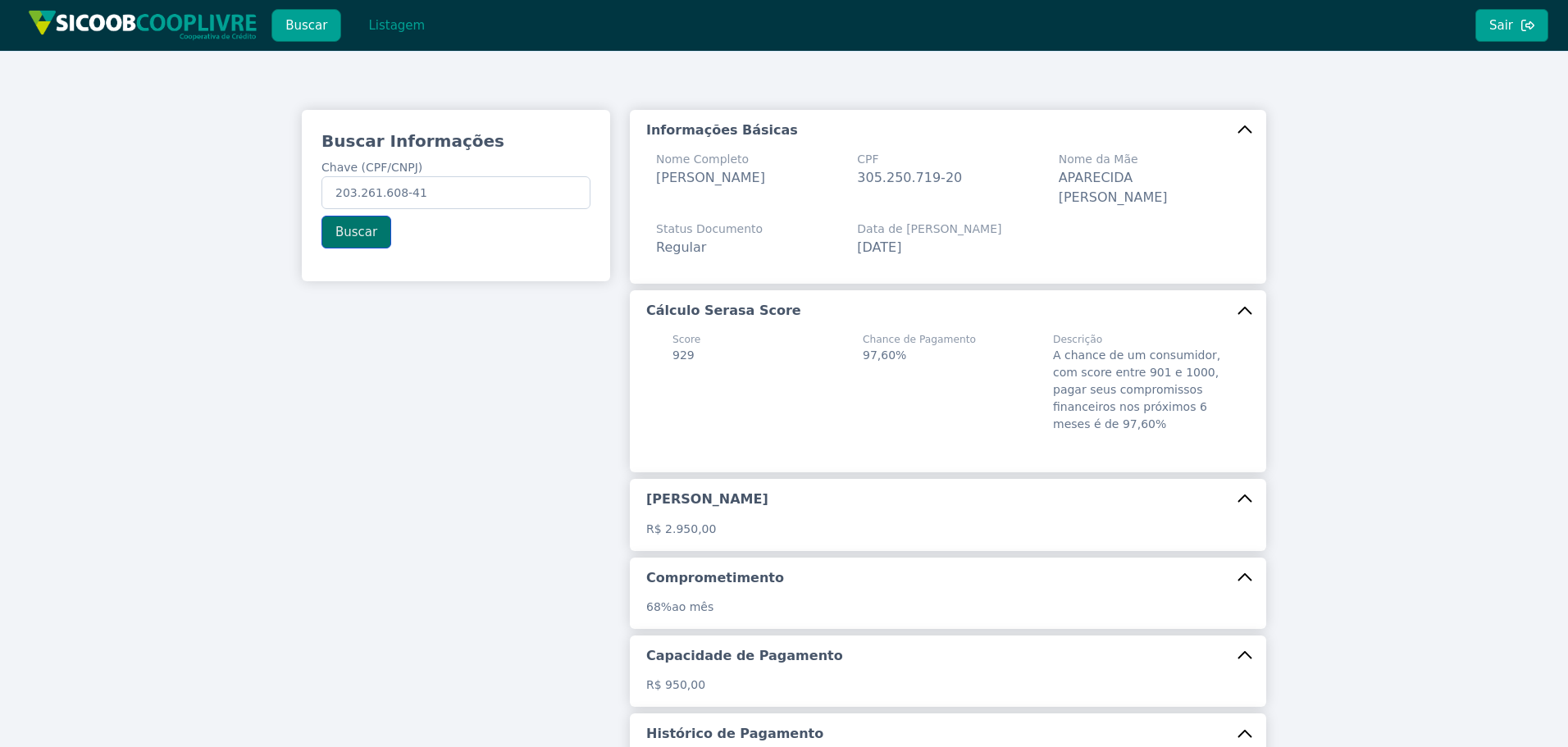
click at [337, 220] on button "Buscar" at bounding box center [357, 232] width 70 height 32
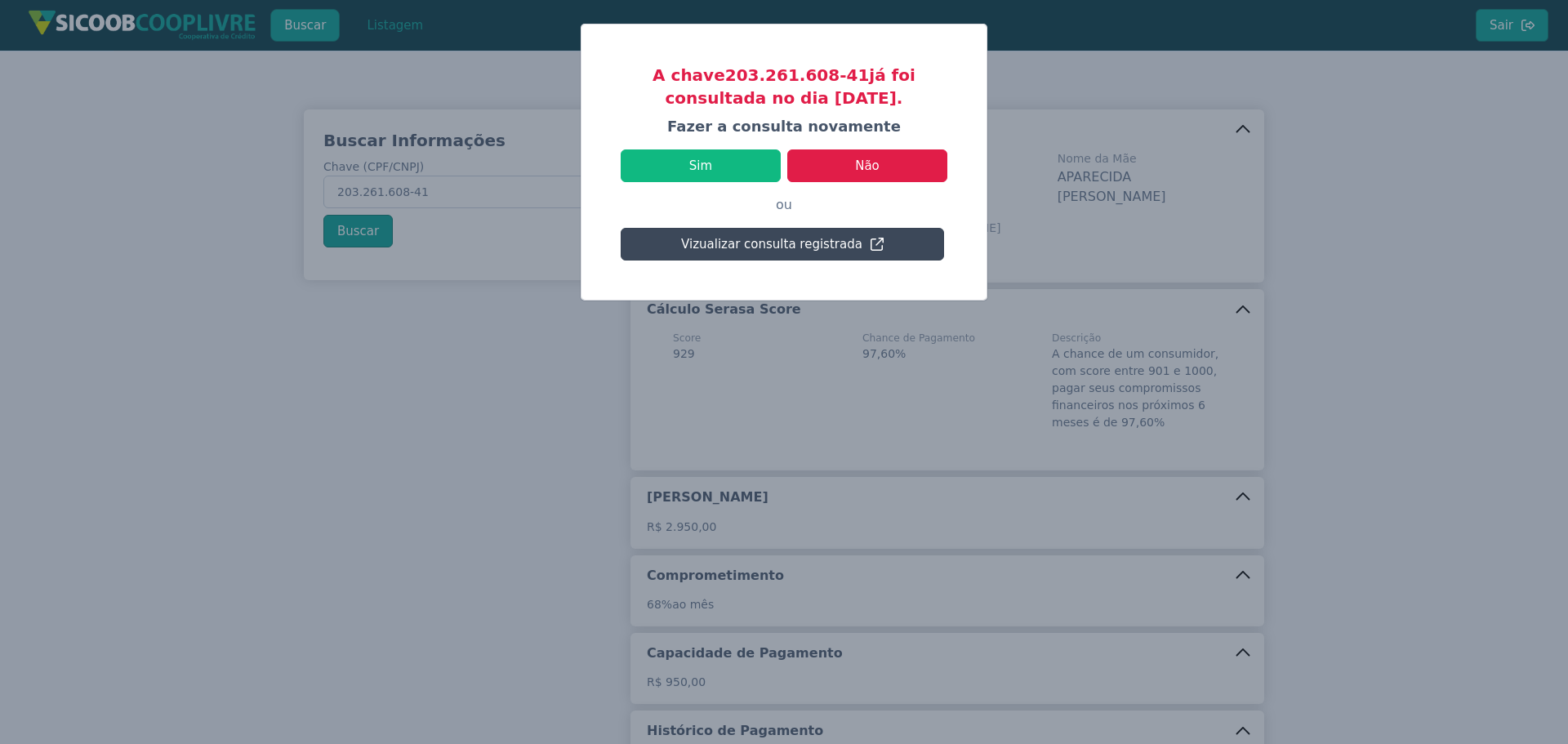
click at [742, 247] on button "Vizualizar consulta registrada" at bounding box center [782, 244] width 324 height 32
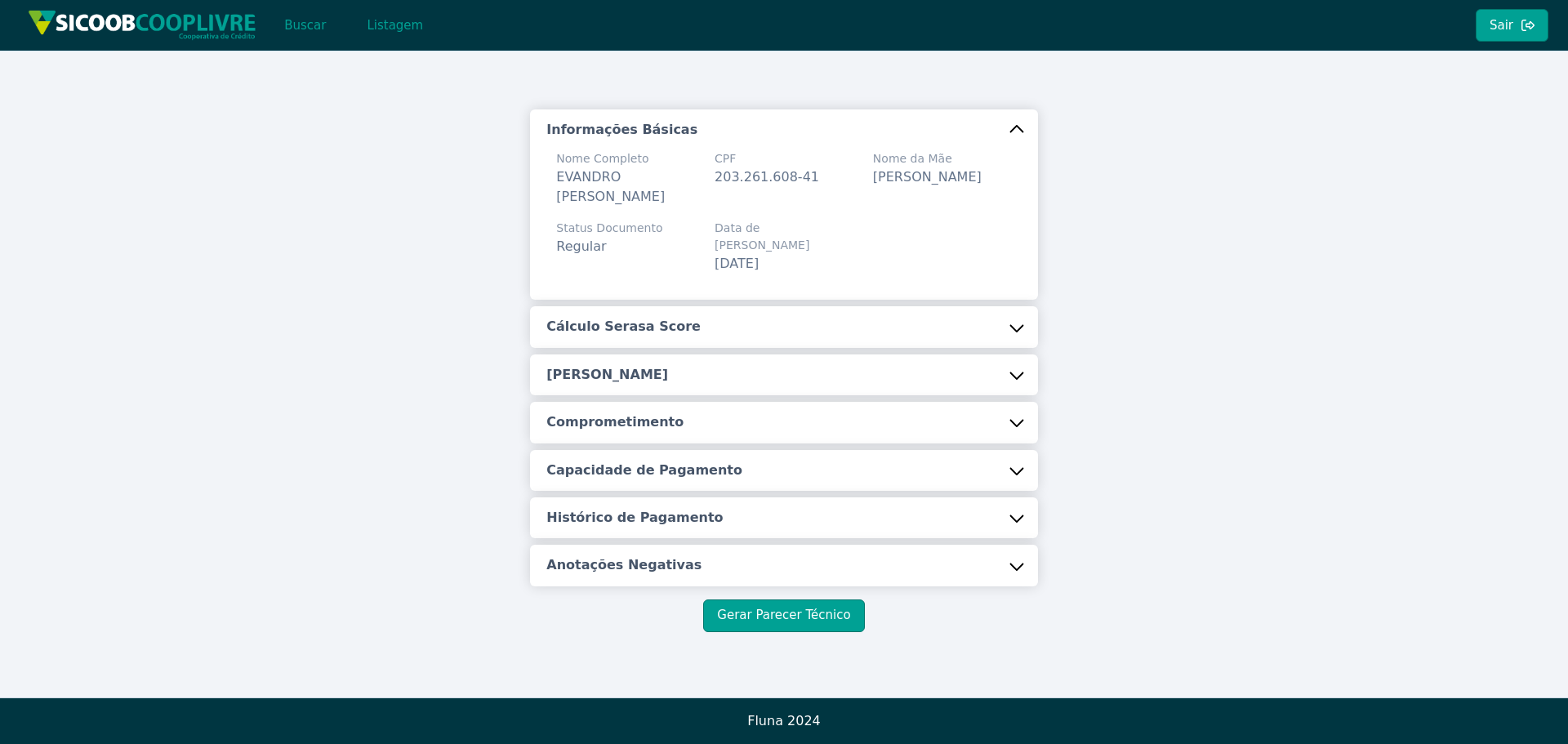
click at [651, 306] on button "Cálculo Serasa Score" at bounding box center [784, 327] width 507 height 41
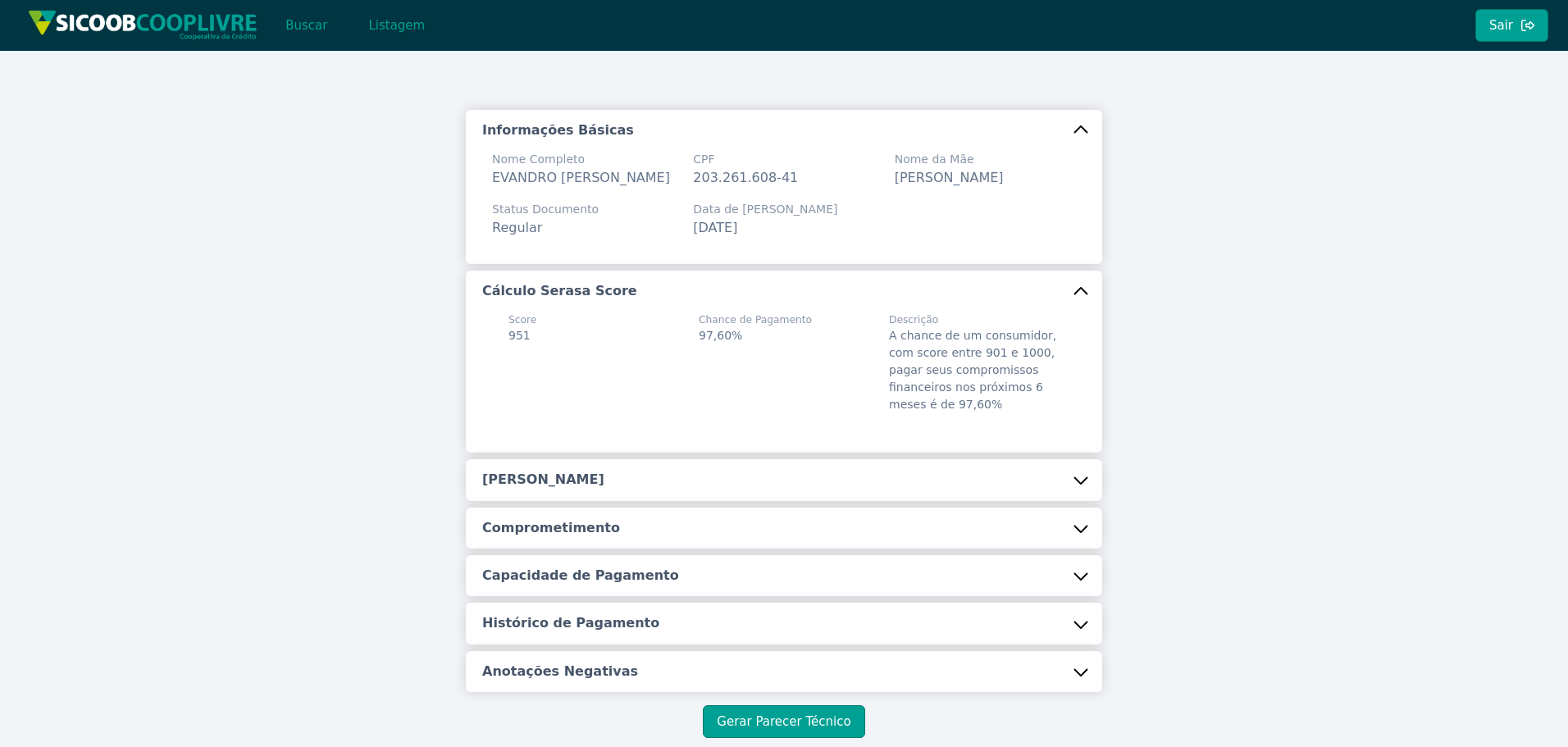
click at [650, 312] on button "Cálculo Serasa Score" at bounding box center [784, 291] width 637 height 41
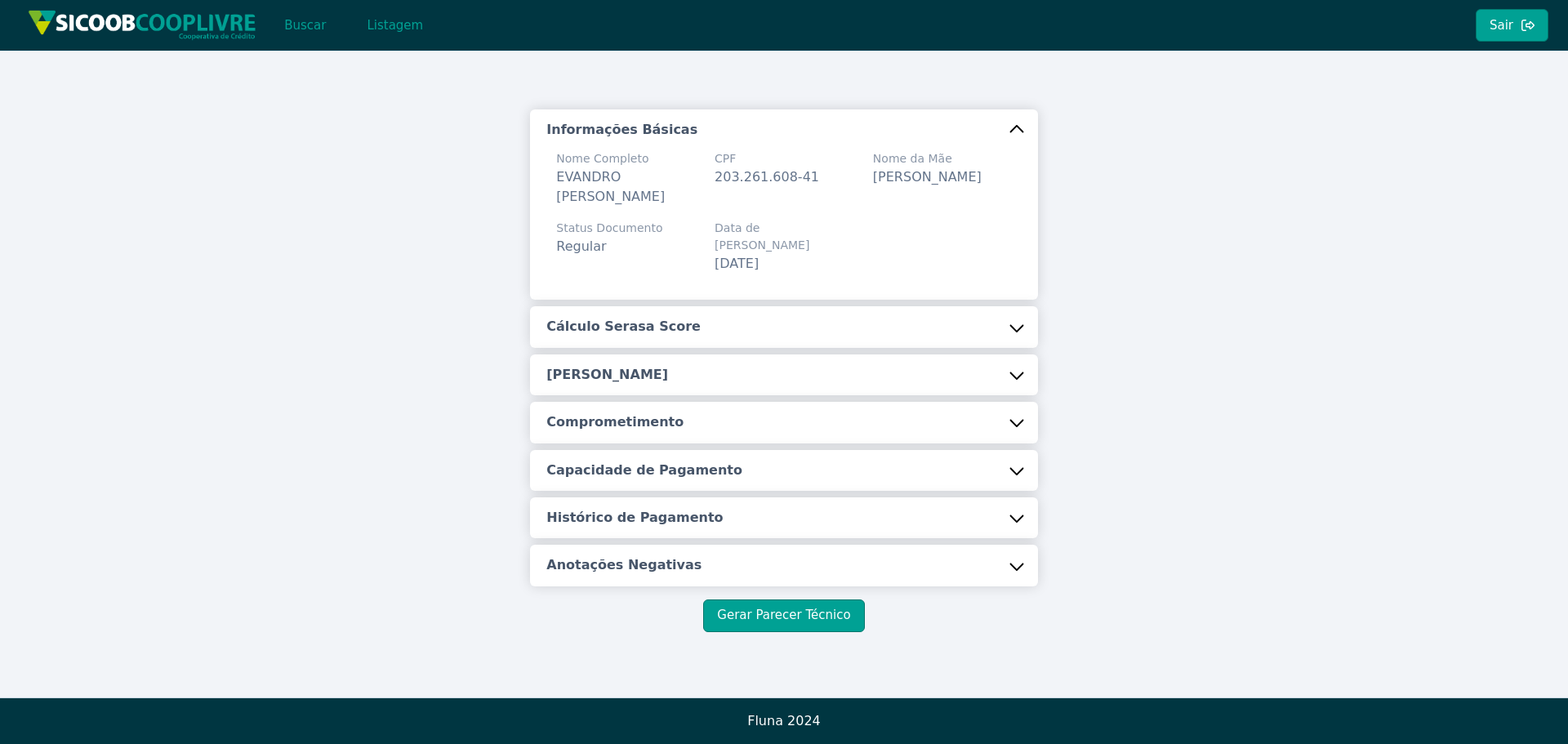
click at [647, 318] on h5 "Cálculo Serasa Score" at bounding box center [624, 327] width 155 height 18
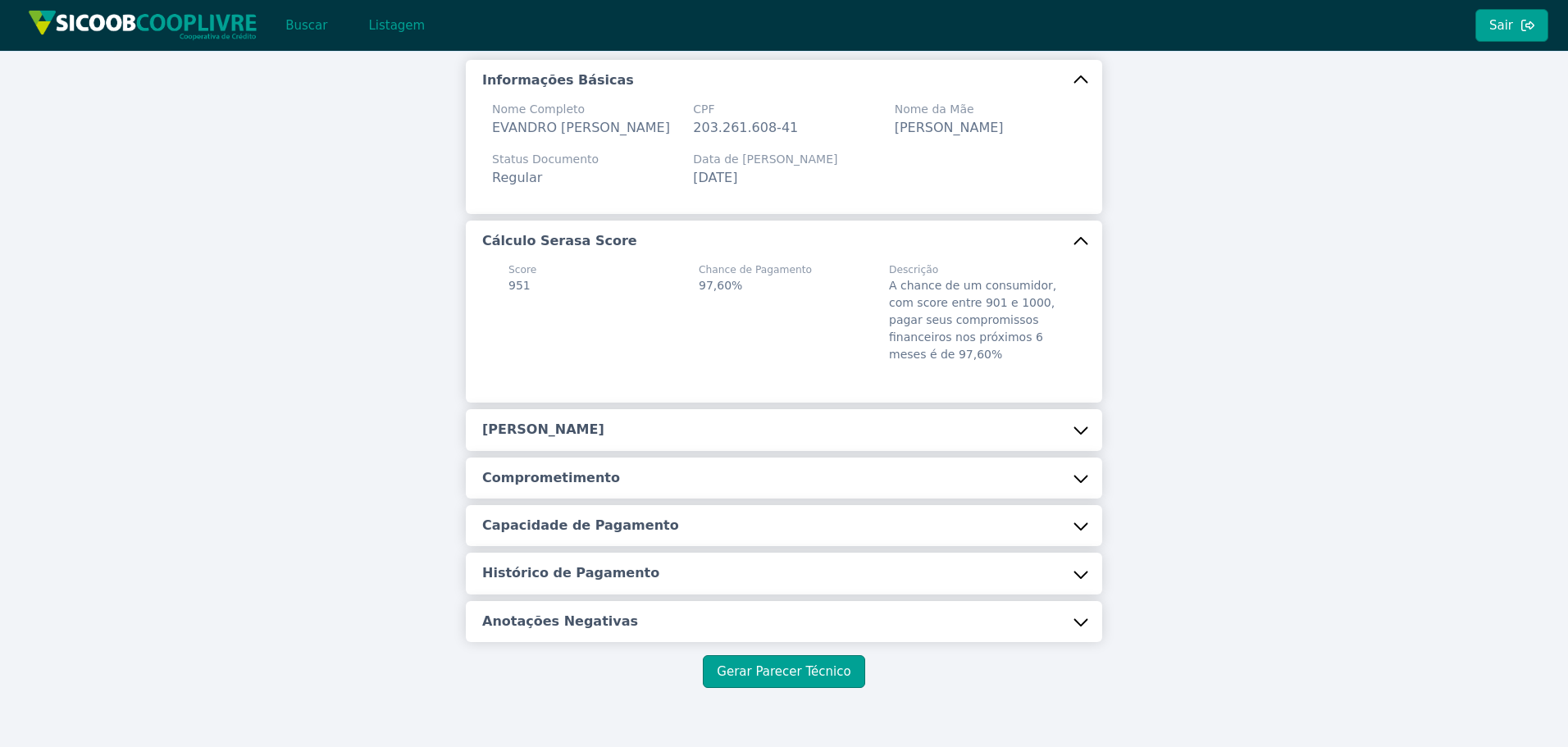
scroll to position [116, 0]
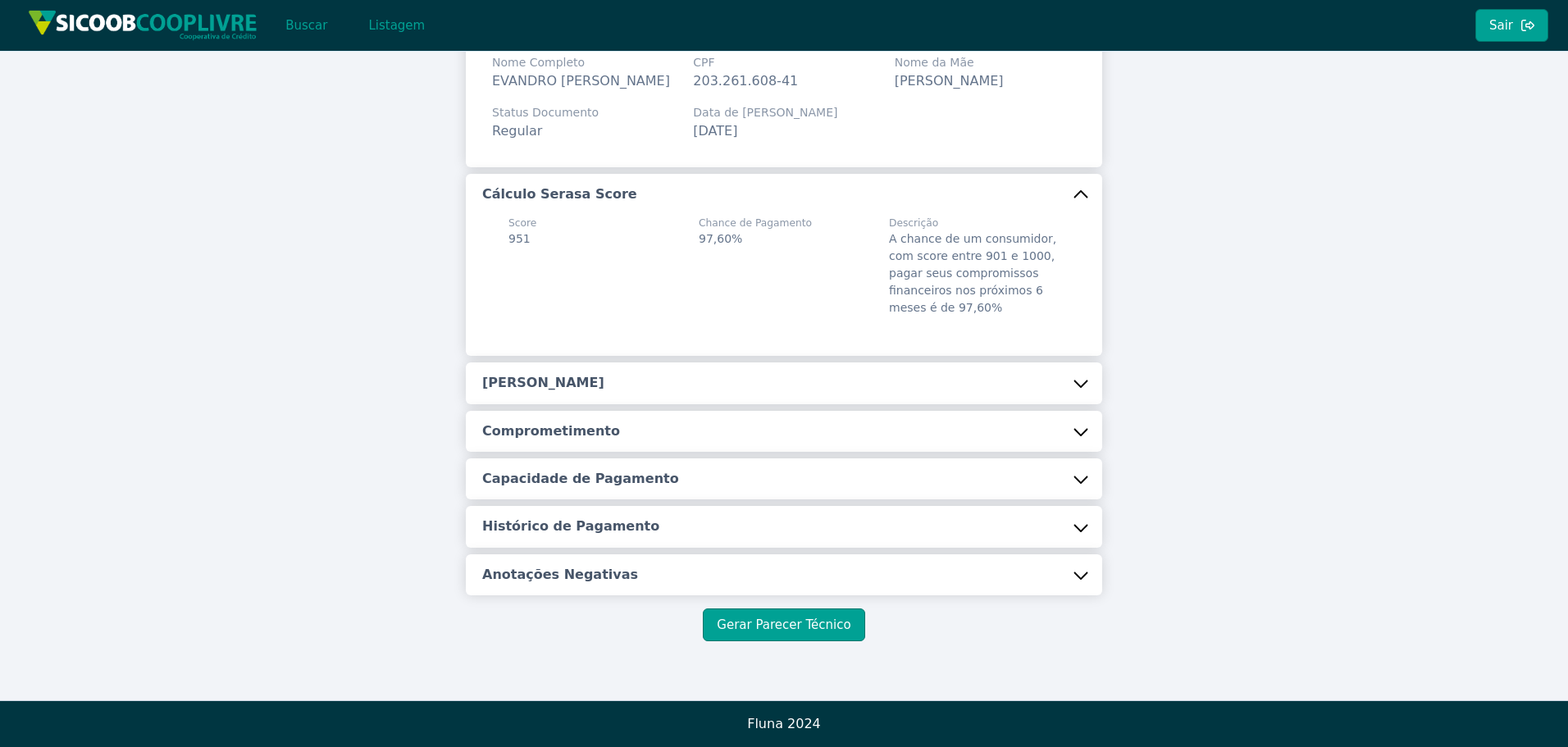
click at [564, 392] on h5 "[PERSON_NAME]" at bounding box center [543, 382] width 122 height 18
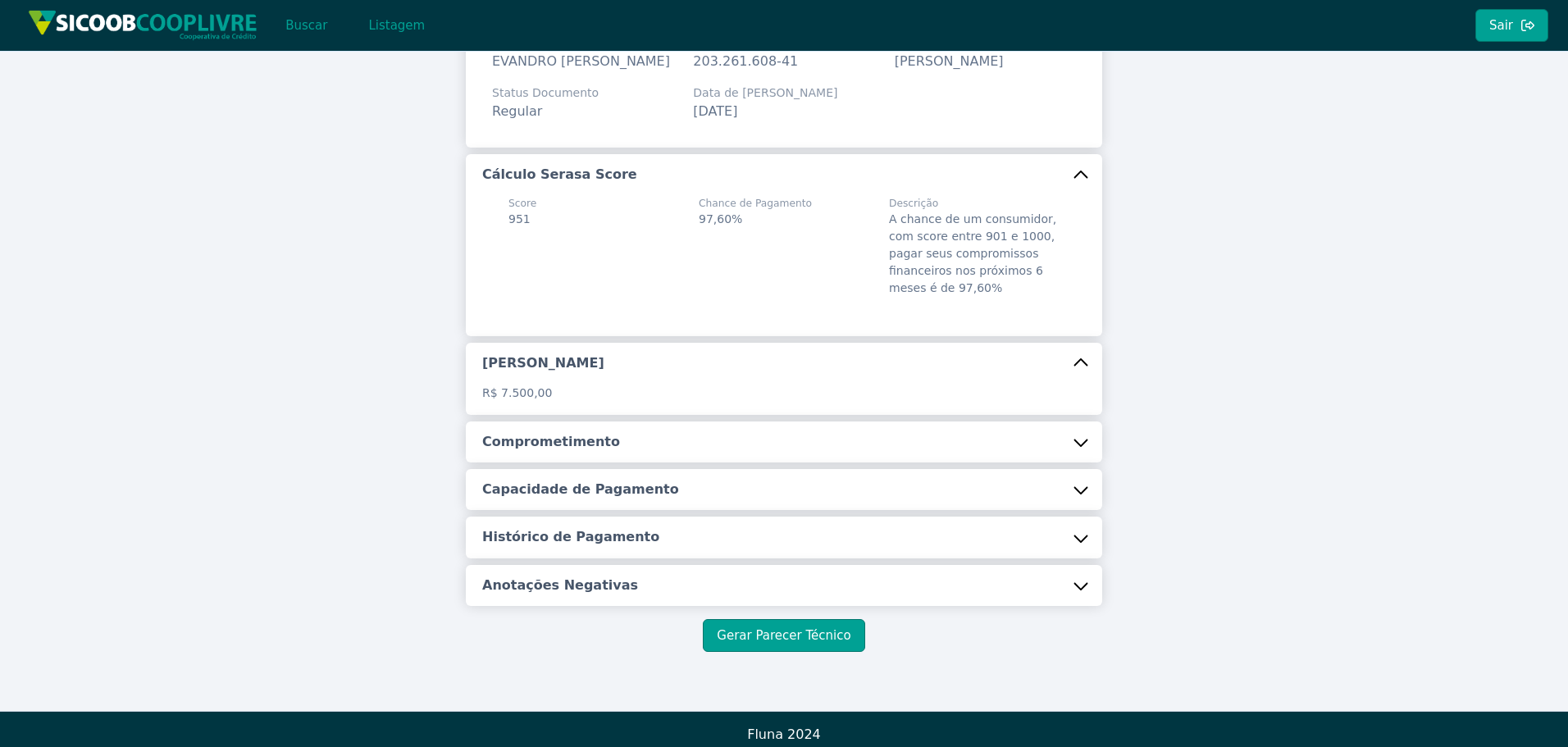
drag, startPoint x: 574, startPoint y: 459, endPoint x: 570, endPoint y: 504, distance: 45.2
click at [573, 452] on h5 "Comprometimento" at bounding box center [551, 441] width 137 height 18
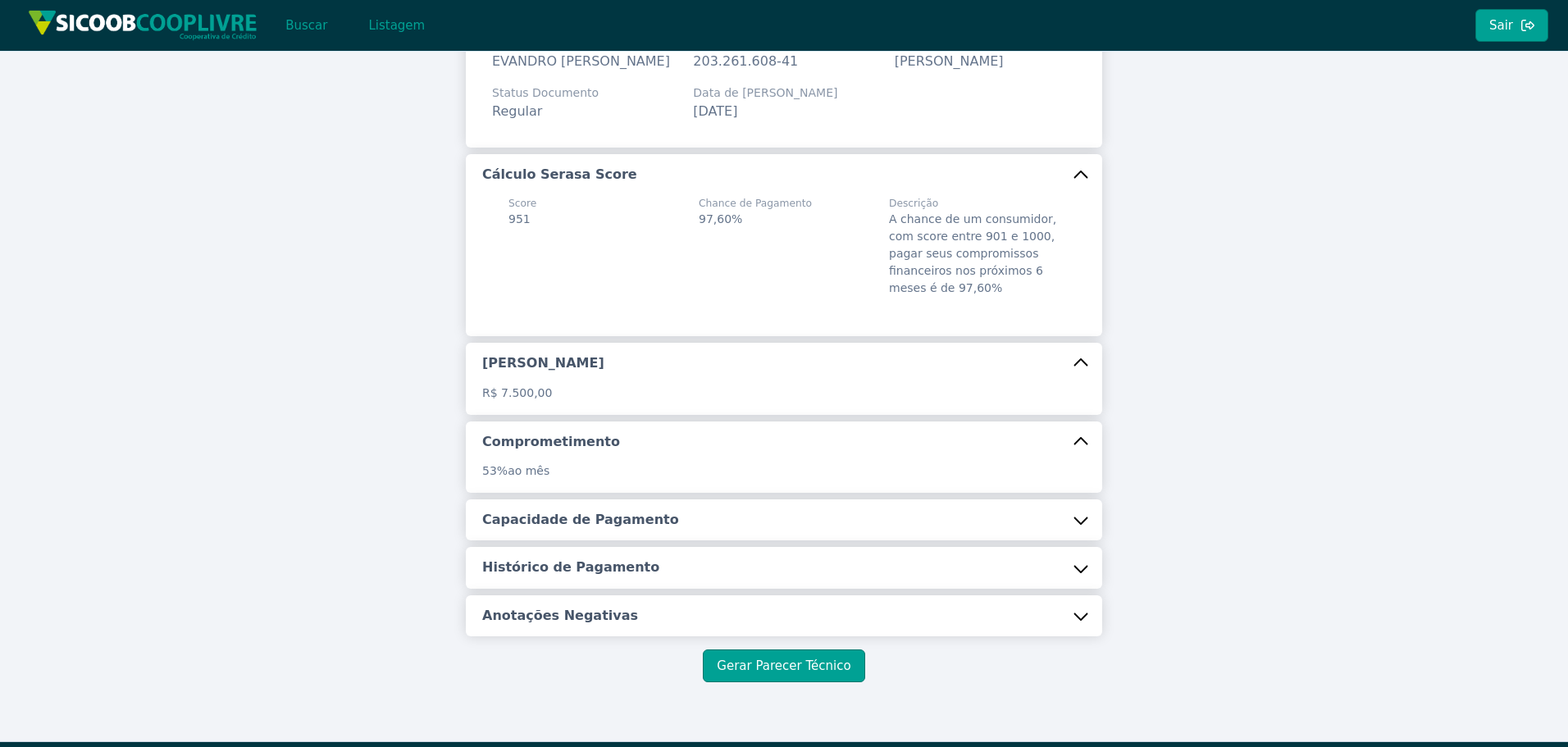
drag, startPoint x: 570, startPoint y: 521, endPoint x: 571, endPoint y: 545, distance: 24.0
click at [570, 534] on button "Capacidade de Pagamento" at bounding box center [784, 520] width 637 height 41
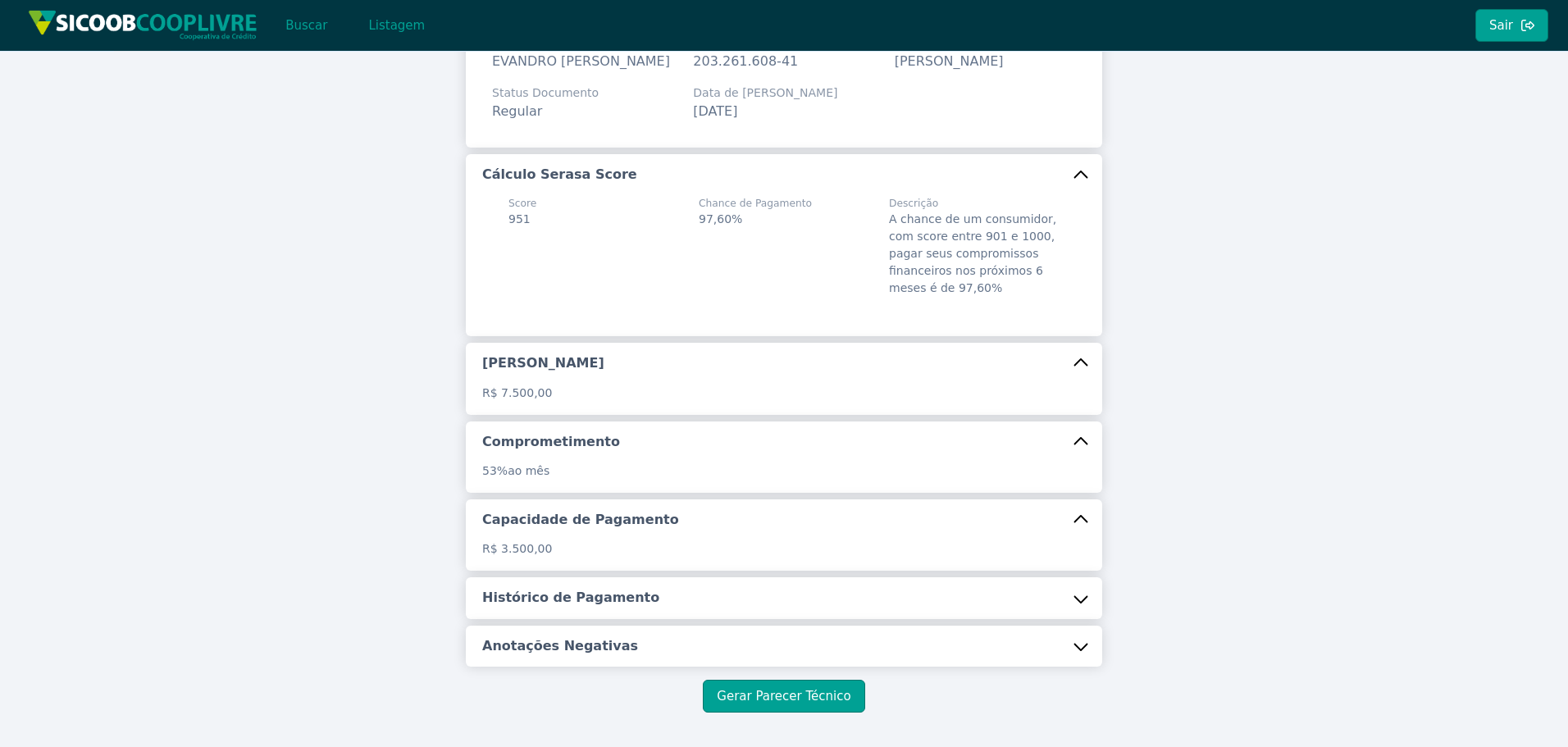
click at [590, 619] on button "Histórico de Pagamento" at bounding box center [784, 598] width 637 height 41
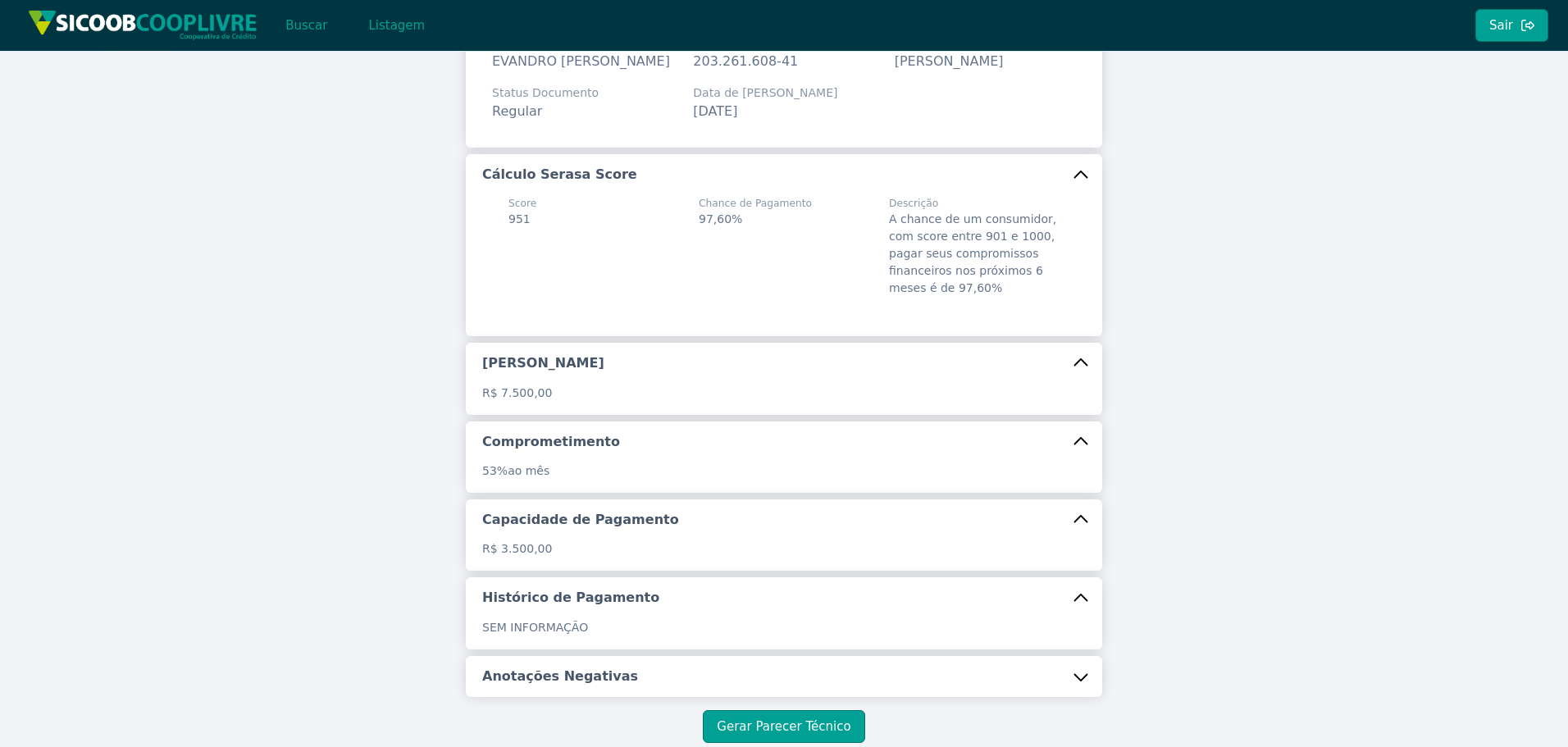
click at [641, 697] on button "Anotações Negativas" at bounding box center [784, 677] width 637 height 41
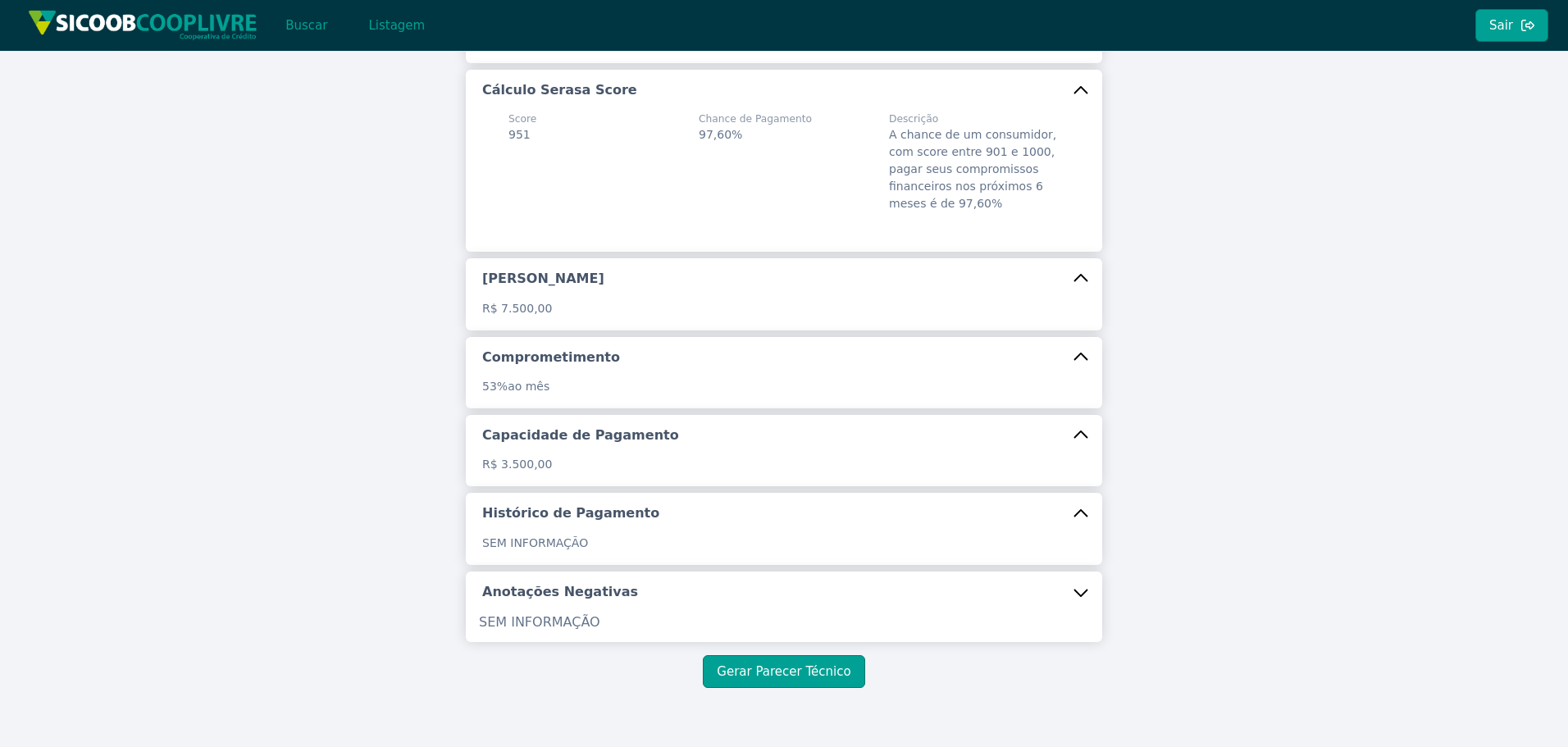
scroll to position [267, 0]
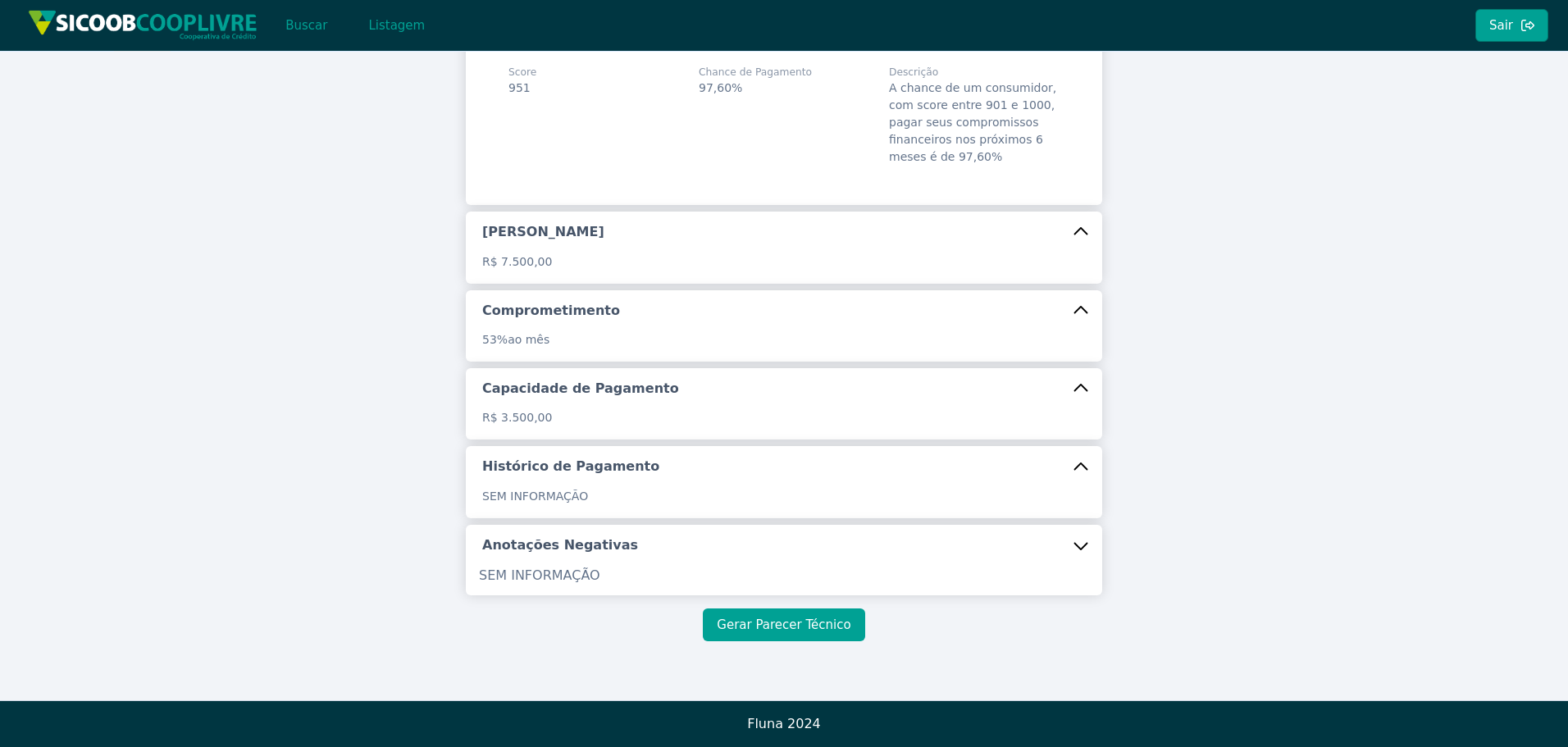
click at [796, 616] on button "Gerar Parecer Técnico" at bounding box center [784, 625] width 161 height 32
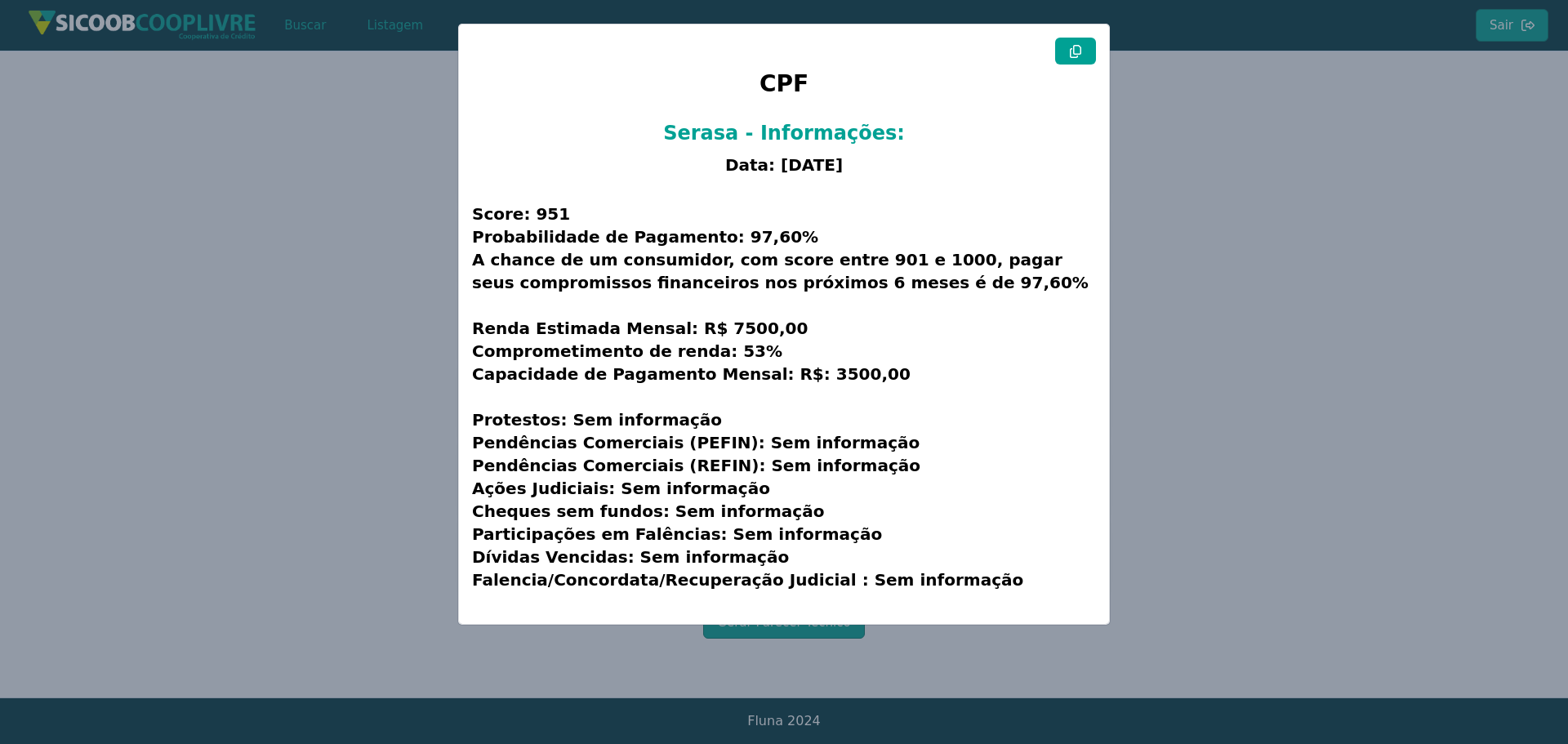
click at [1069, 52] on icon at bounding box center [1075, 51] width 13 height 13
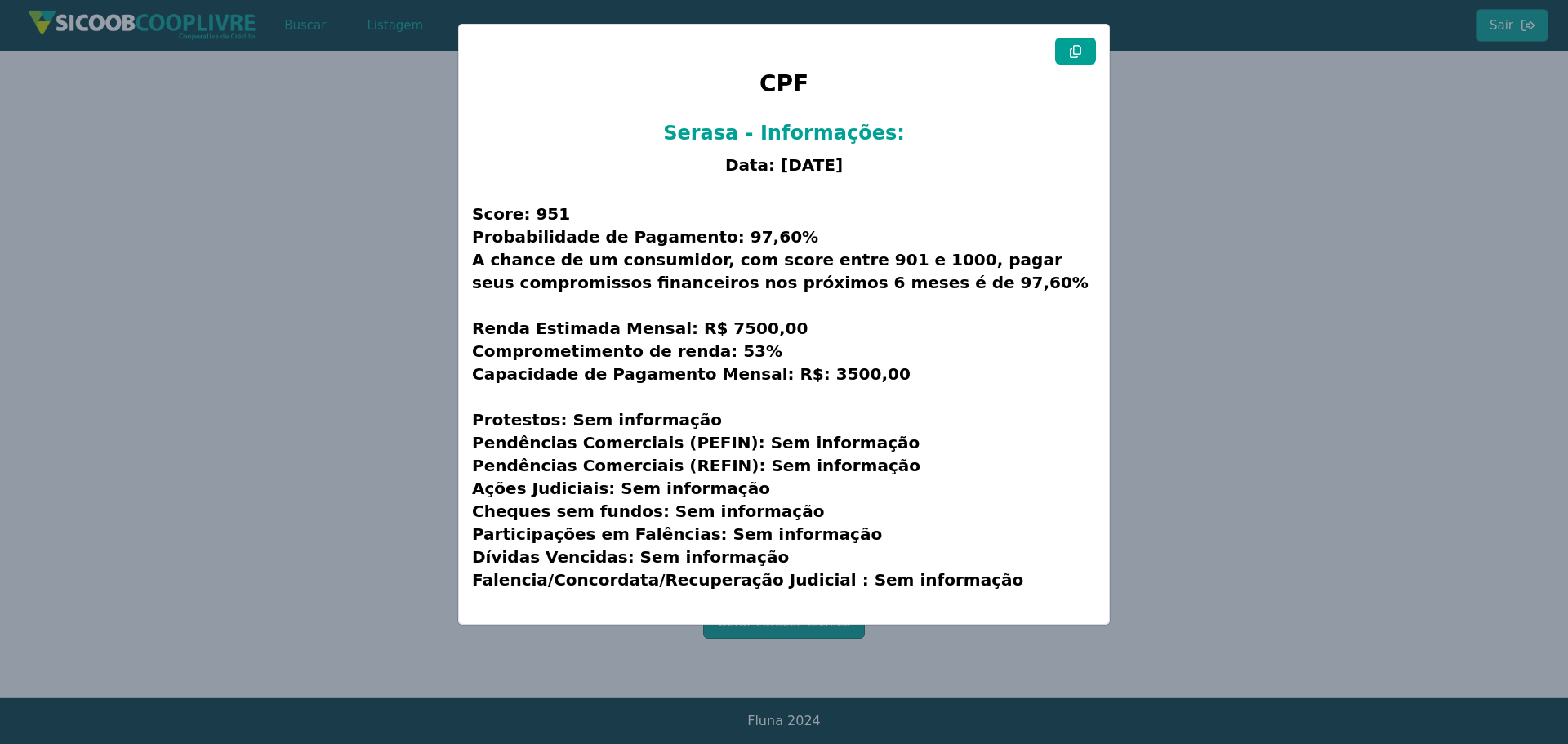
drag, startPoint x: 275, startPoint y: 281, endPoint x: 283, endPoint y: 265, distance: 17.9
click at [278, 275] on modal-container "CPF Serasa - Informações: Data: [DATE] Score: 951 Probabilidade de Pagamento: 9…" at bounding box center [784, 372] width 1568 height 744
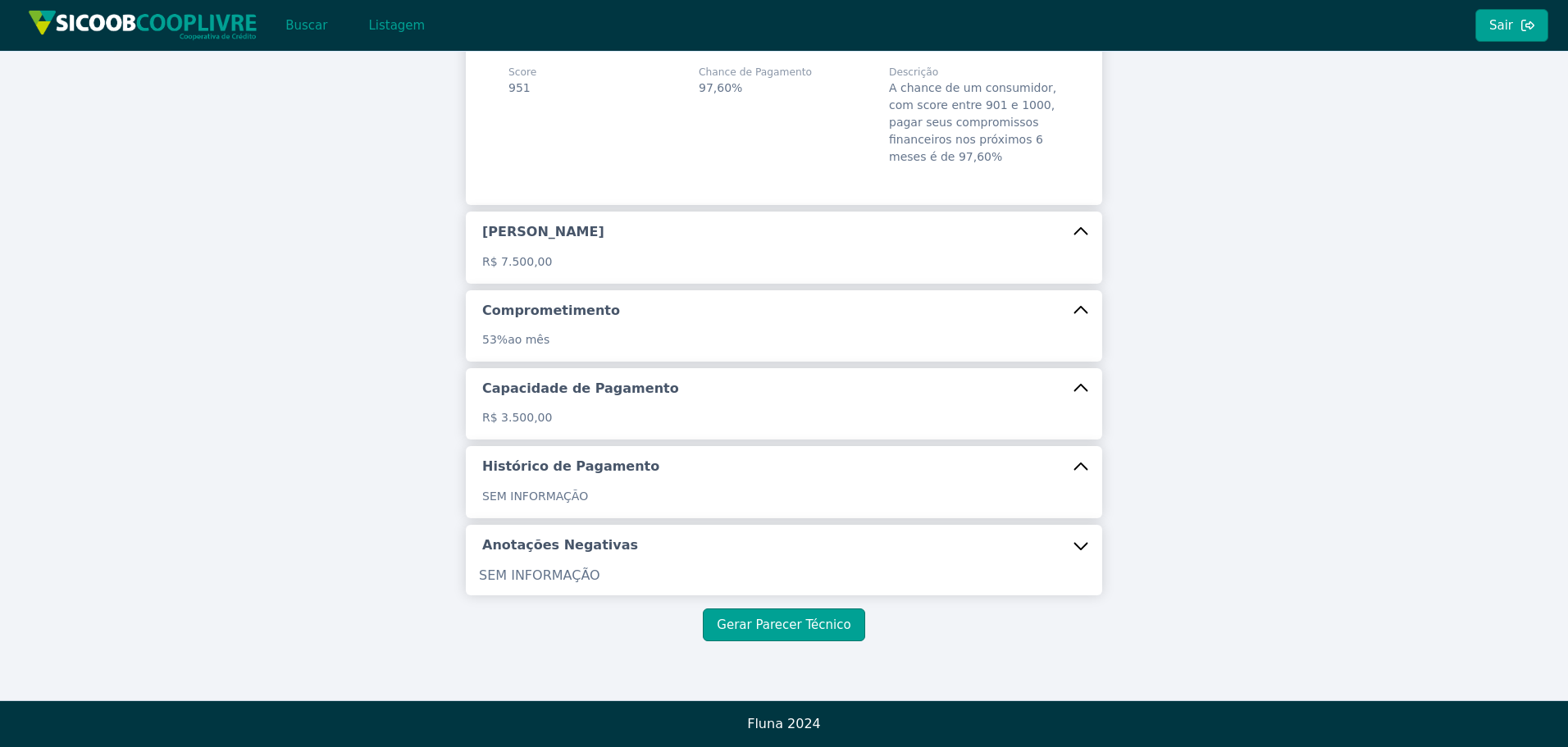
scroll to position [0, 0]
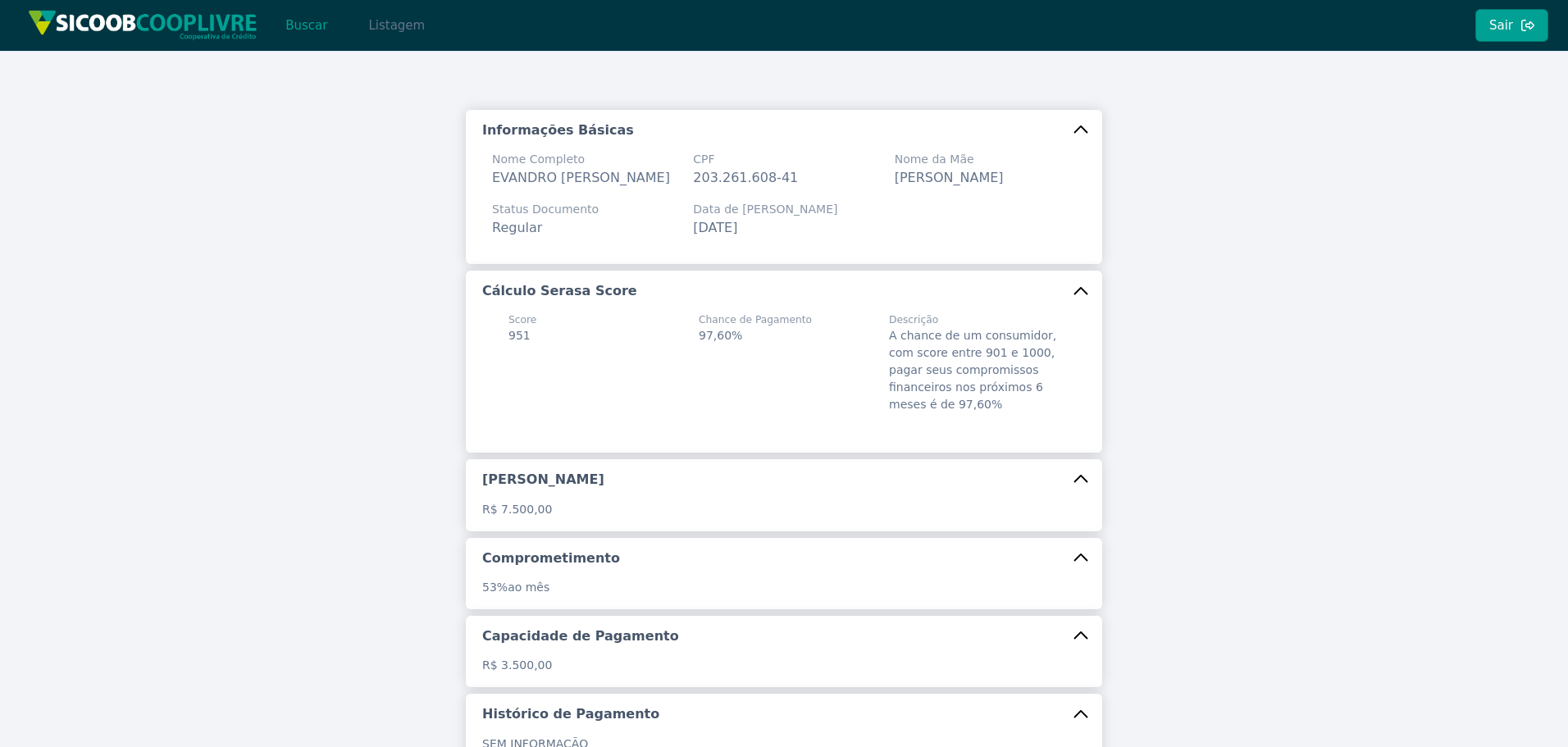
click at [310, 24] on button "Buscar" at bounding box center [306, 26] width 70 height 32
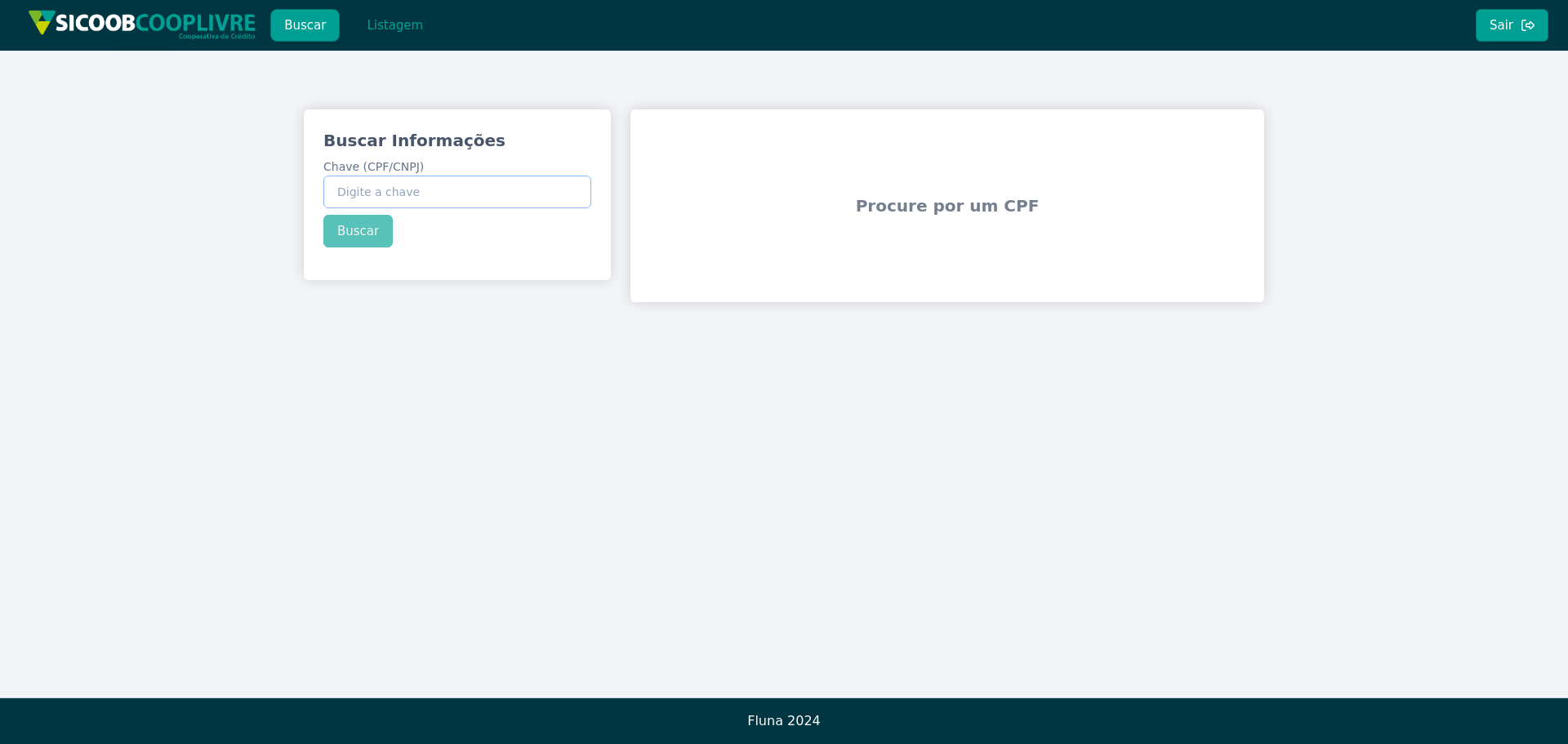
click at [447, 195] on input "Chave (CPF/CNPJ)" at bounding box center [457, 192] width 268 height 32
paste input "256.415.478-67"
type input "256.415.478-67"
click at [354, 231] on div "Buscar Informações Chave (CPF/CNPJ) 256.415.478-67 Buscar" at bounding box center [456, 188] width 307 height 157
click at [371, 237] on button "Buscar" at bounding box center [359, 231] width 70 height 32
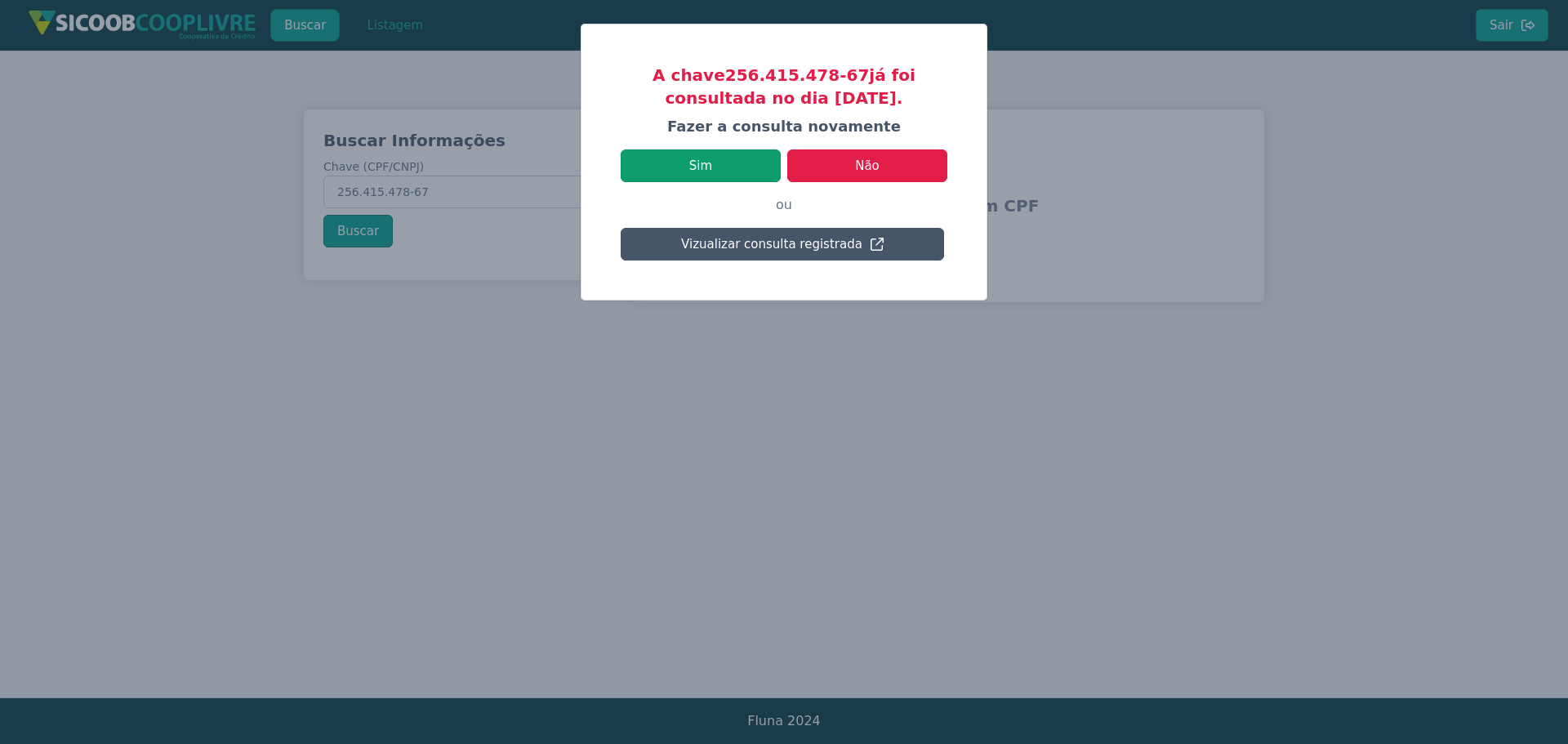
click at [749, 171] on button "Sim" at bounding box center [700, 166] width 160 height 32
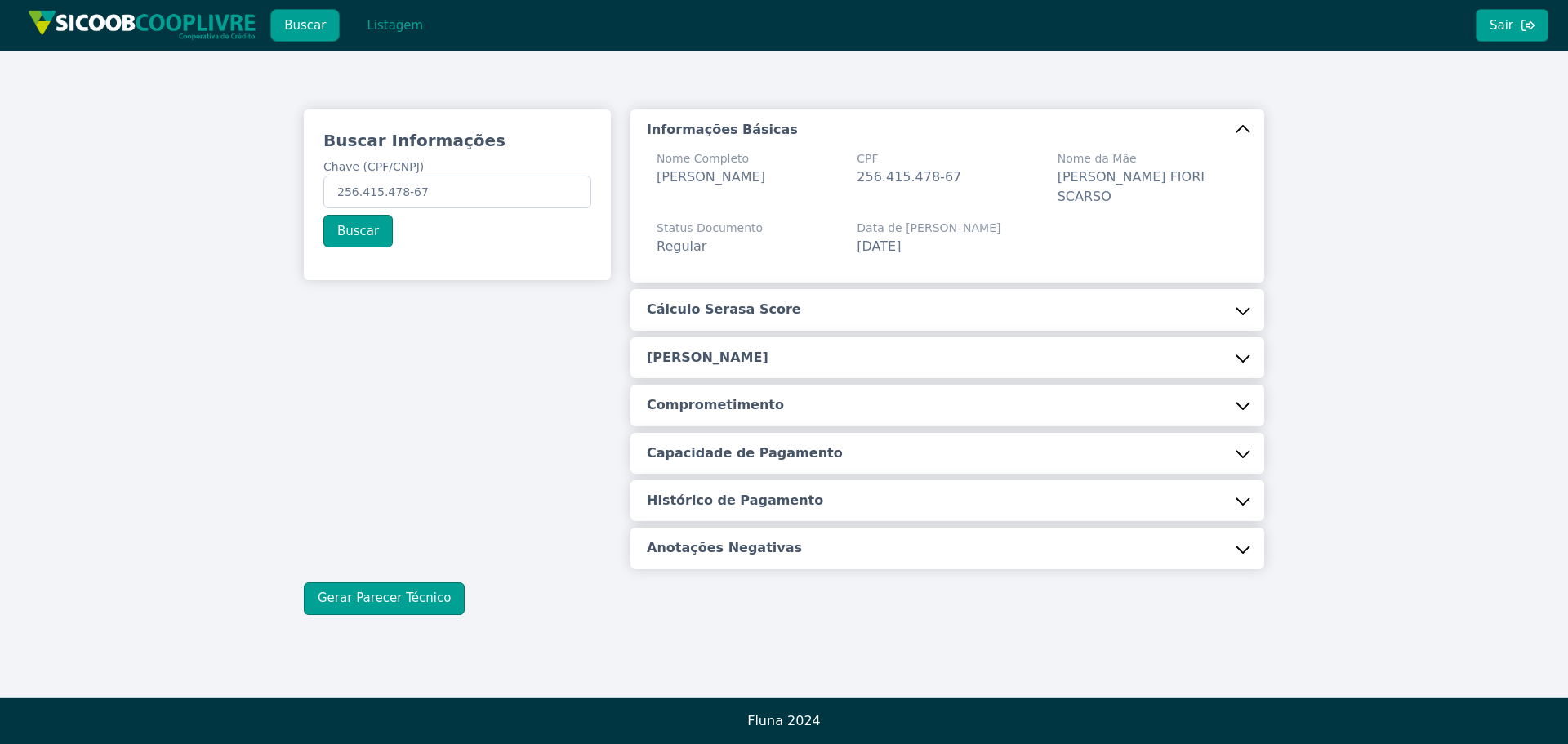
click at [881, 319] on button "Cálculo Serasa Score" at bounding box center [948, 310] width 634 height 41
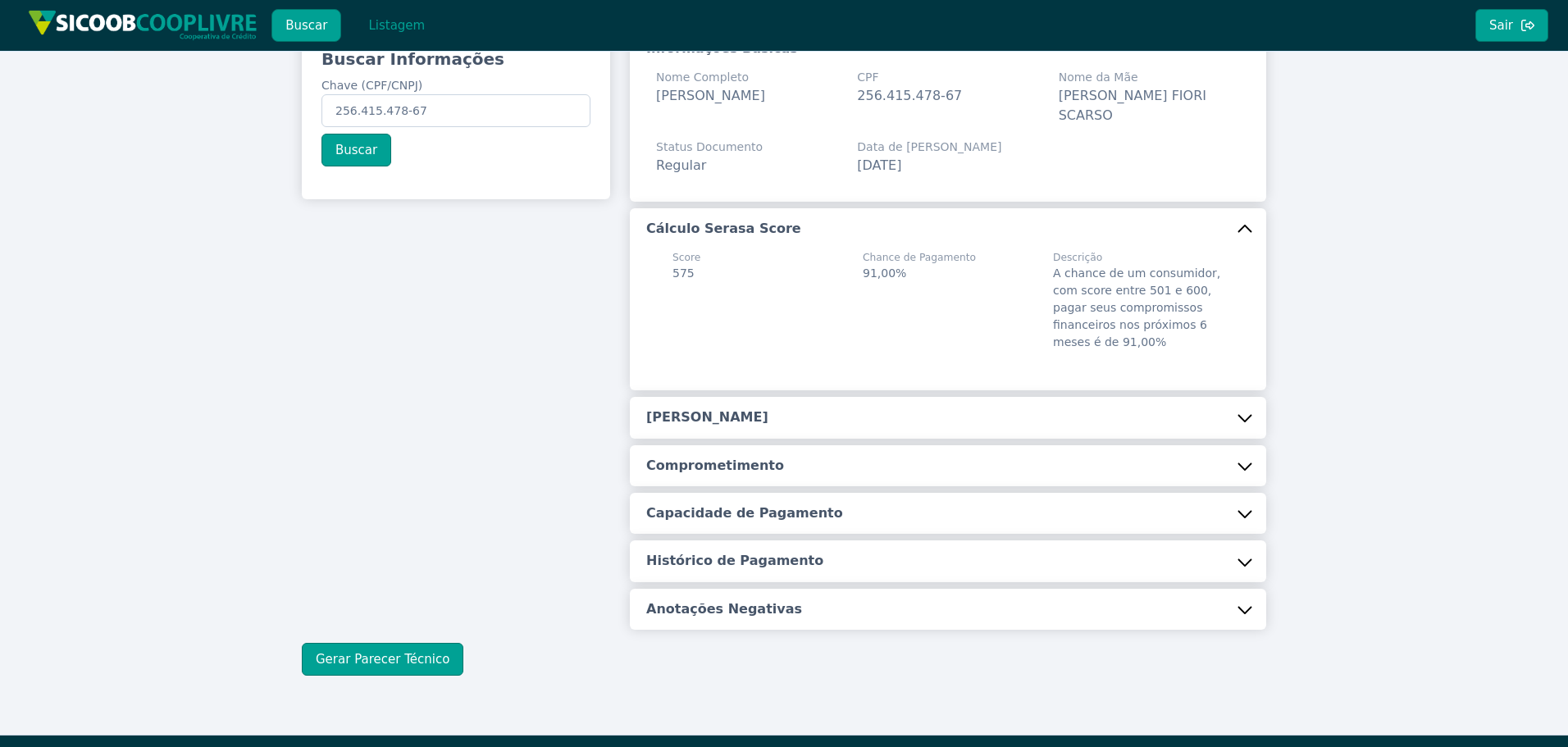
click at [691, 405] on button "[PERSON_NAME]" at bounding box center [948, 417] width 637 height 41
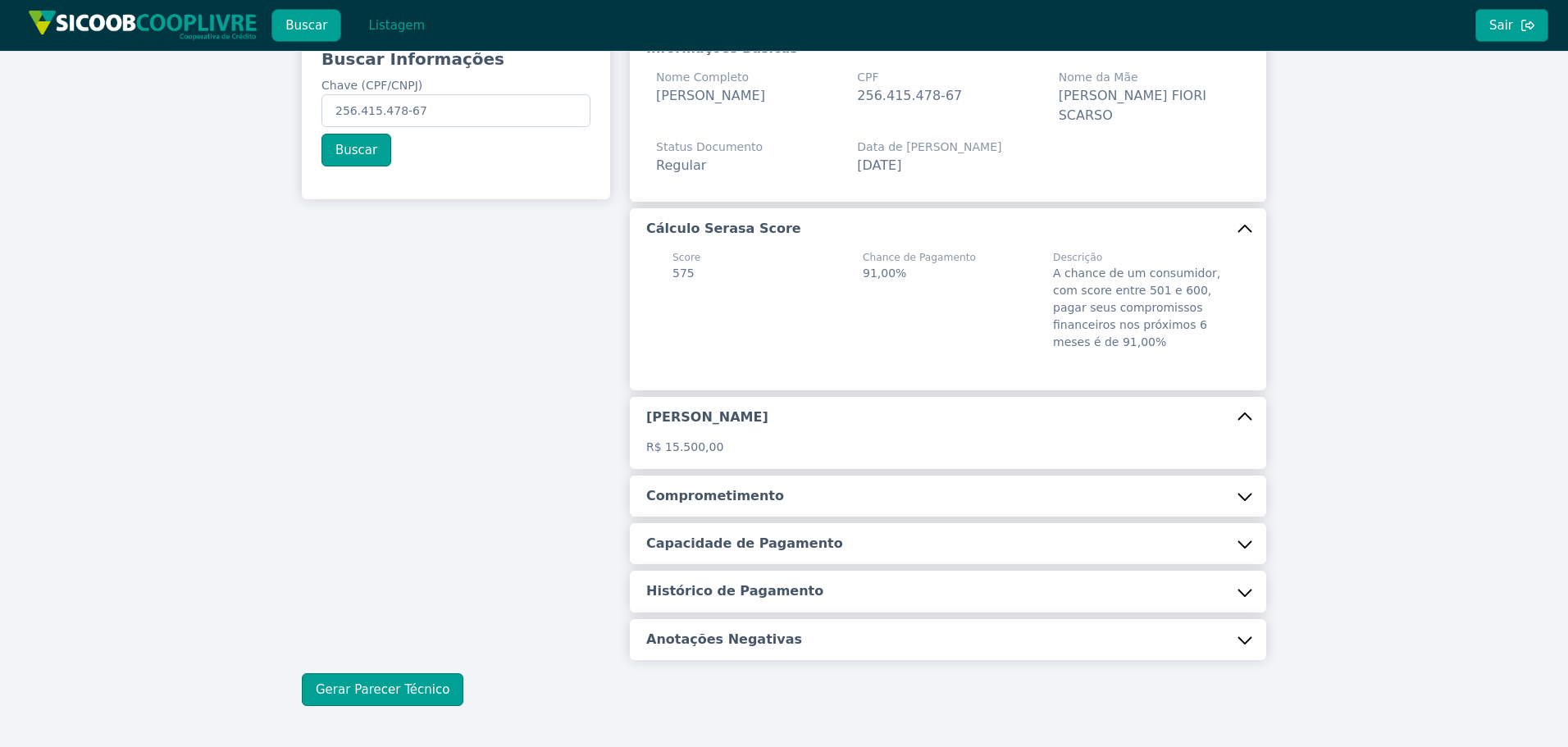
scroll to position [147, 0]
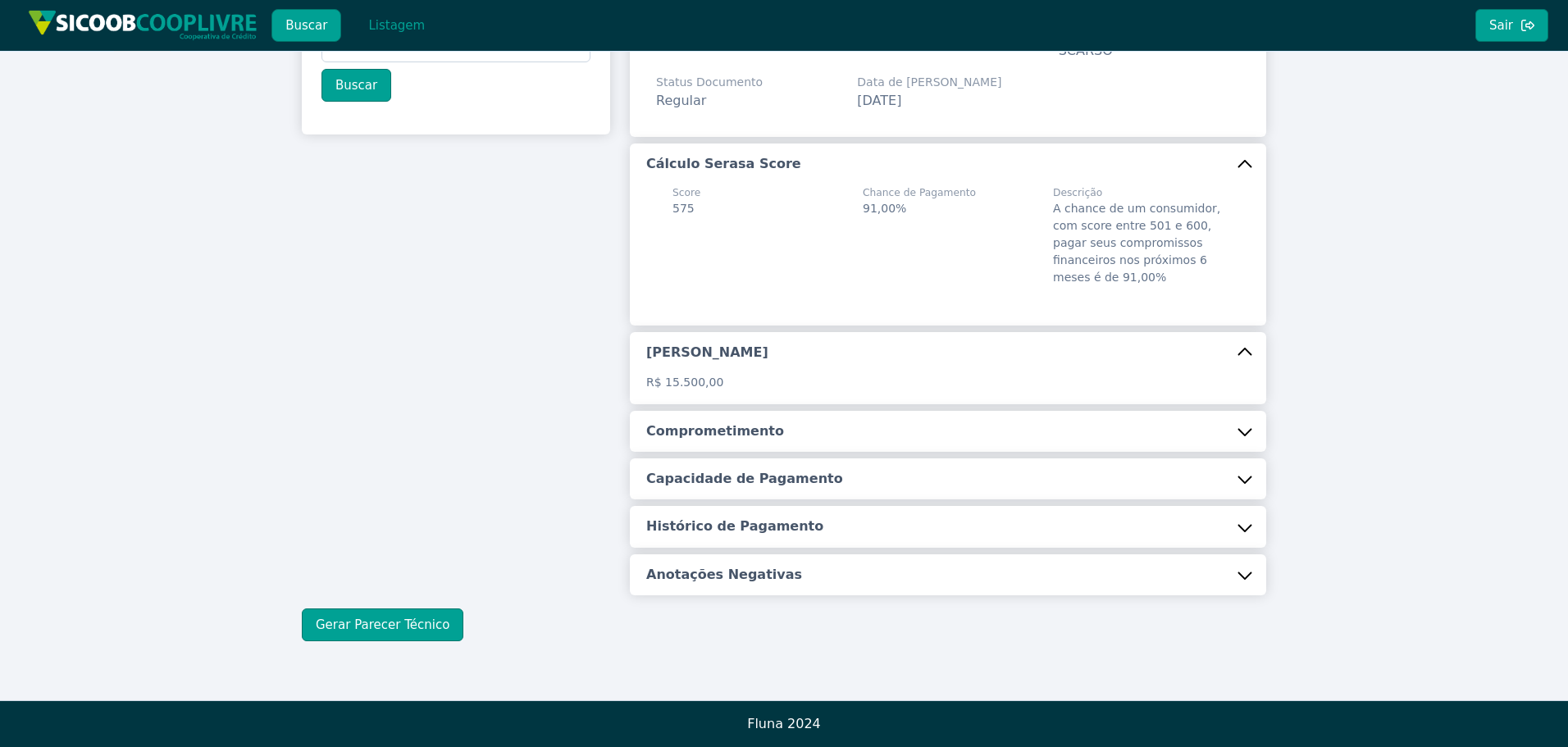
click at [685, 430] on h5 "Comprometimento" at bounding box center [714, 431] width 137 height 18
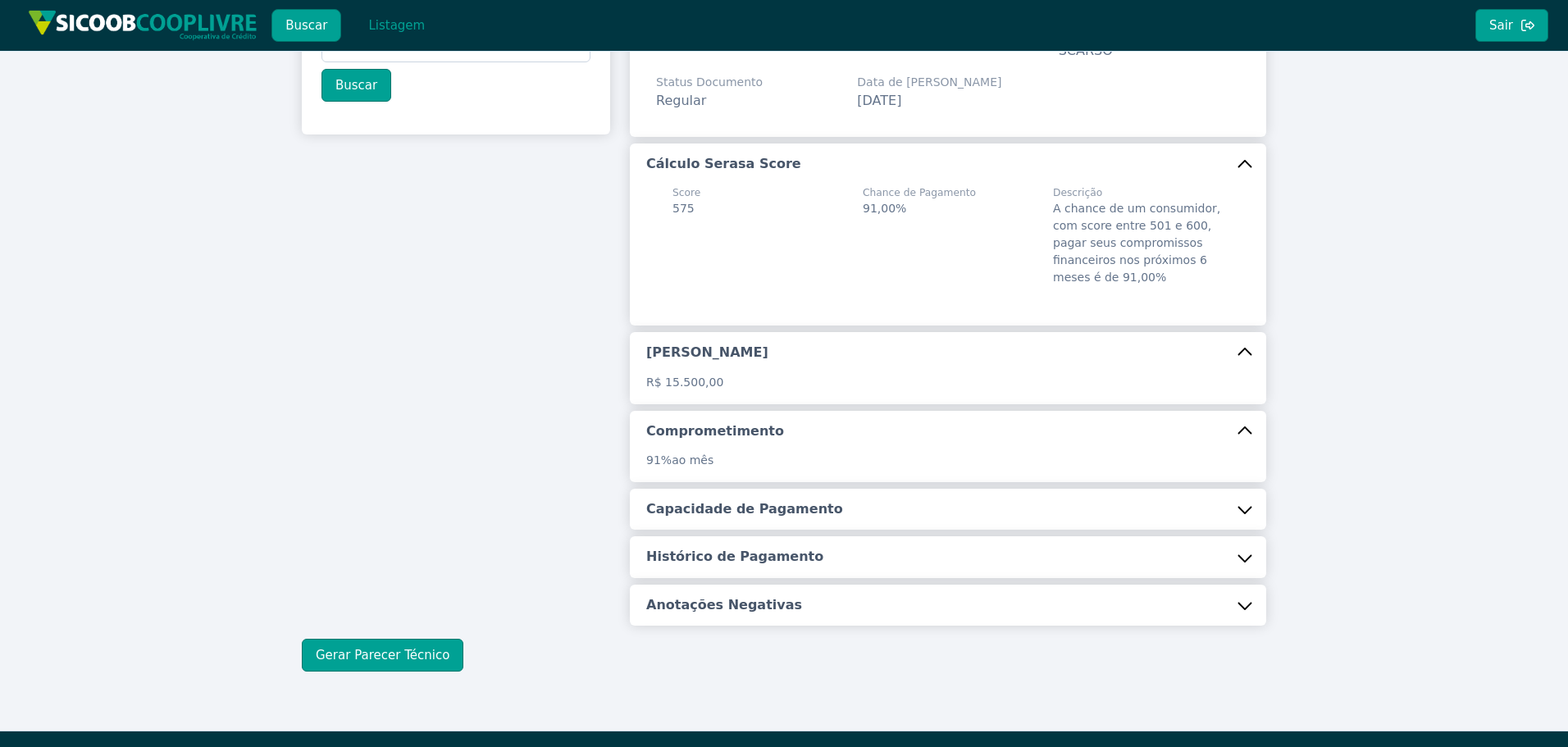
click at [689, 496] on button "Capacidade de Pagamento" at bounding box center [948, 510] width 637 height 41
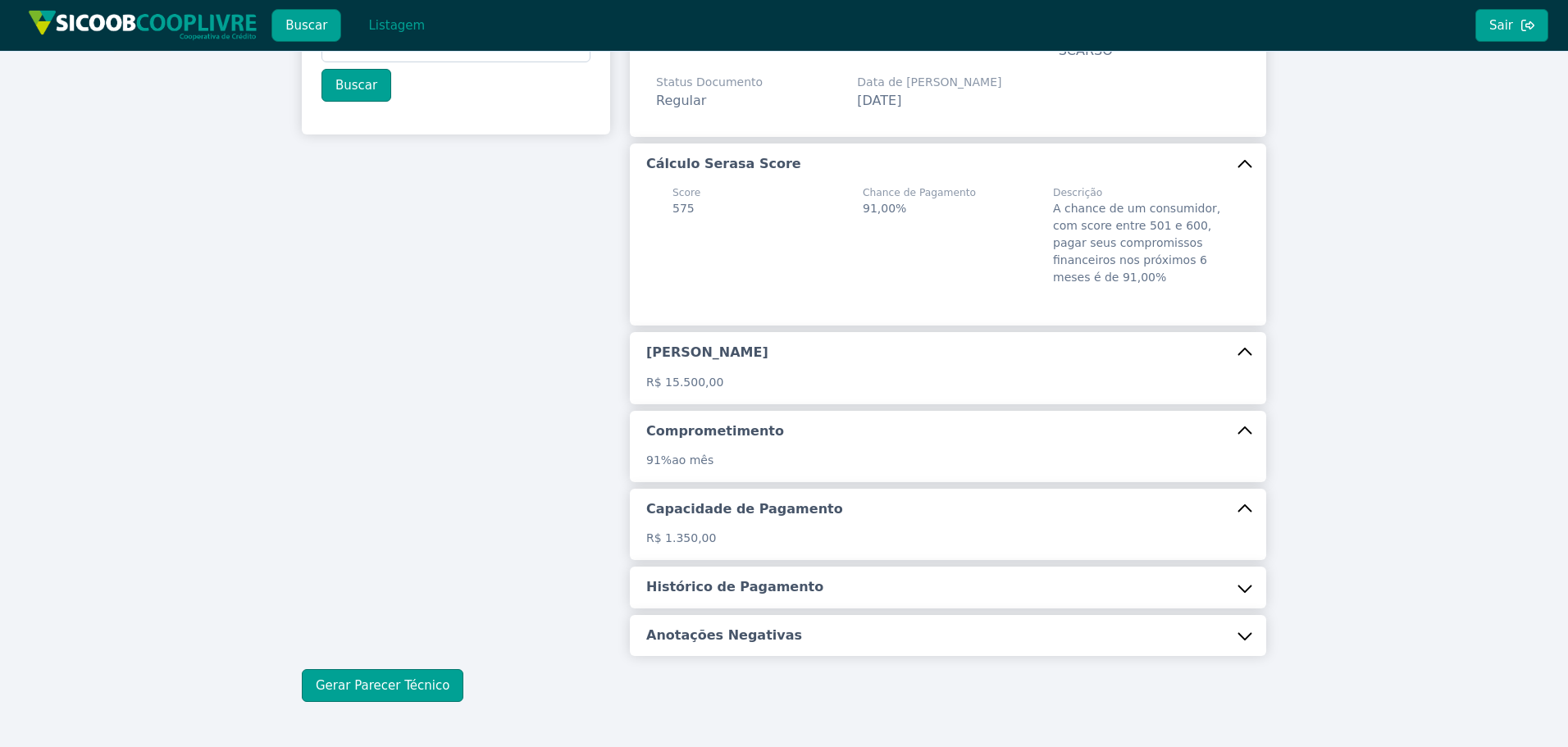
click at [700, 587] on h5 "Histórico de Pagamento" at bounding box center [735, 587] width 178 height 18
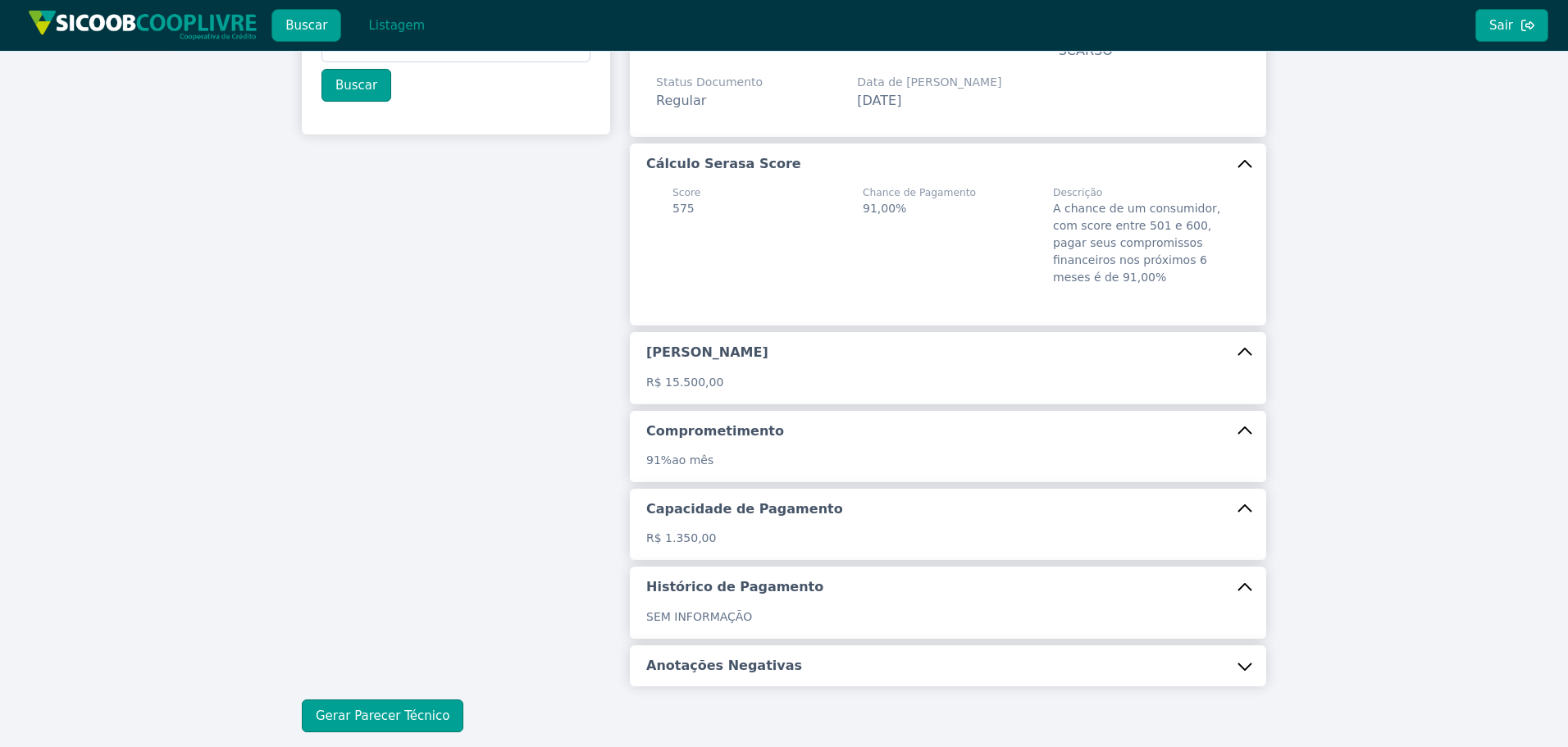
click at [706, 653] on button "Anotações Negativas" at bounding box center [948, 666] width 637 height 41
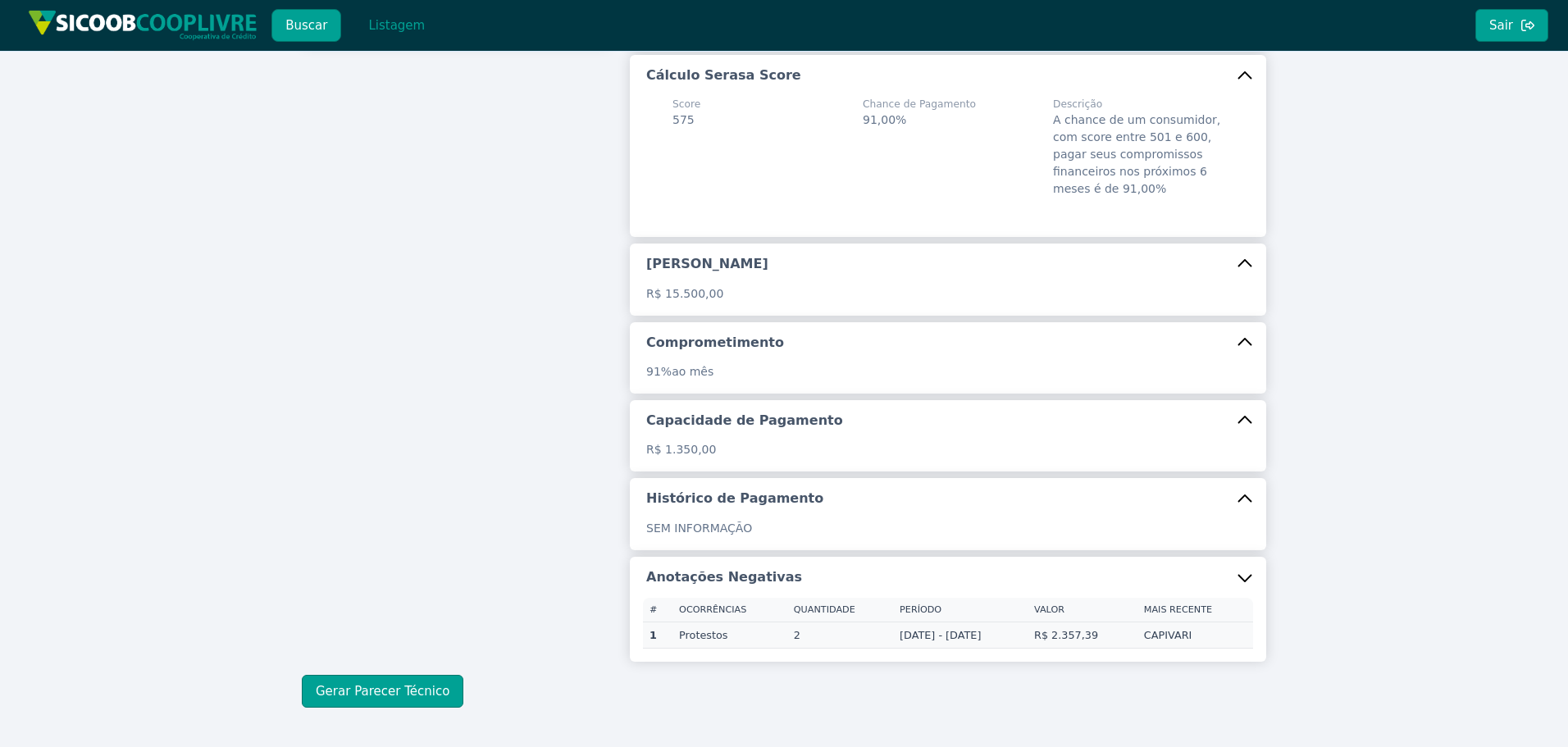
scroll to position [305, 0]
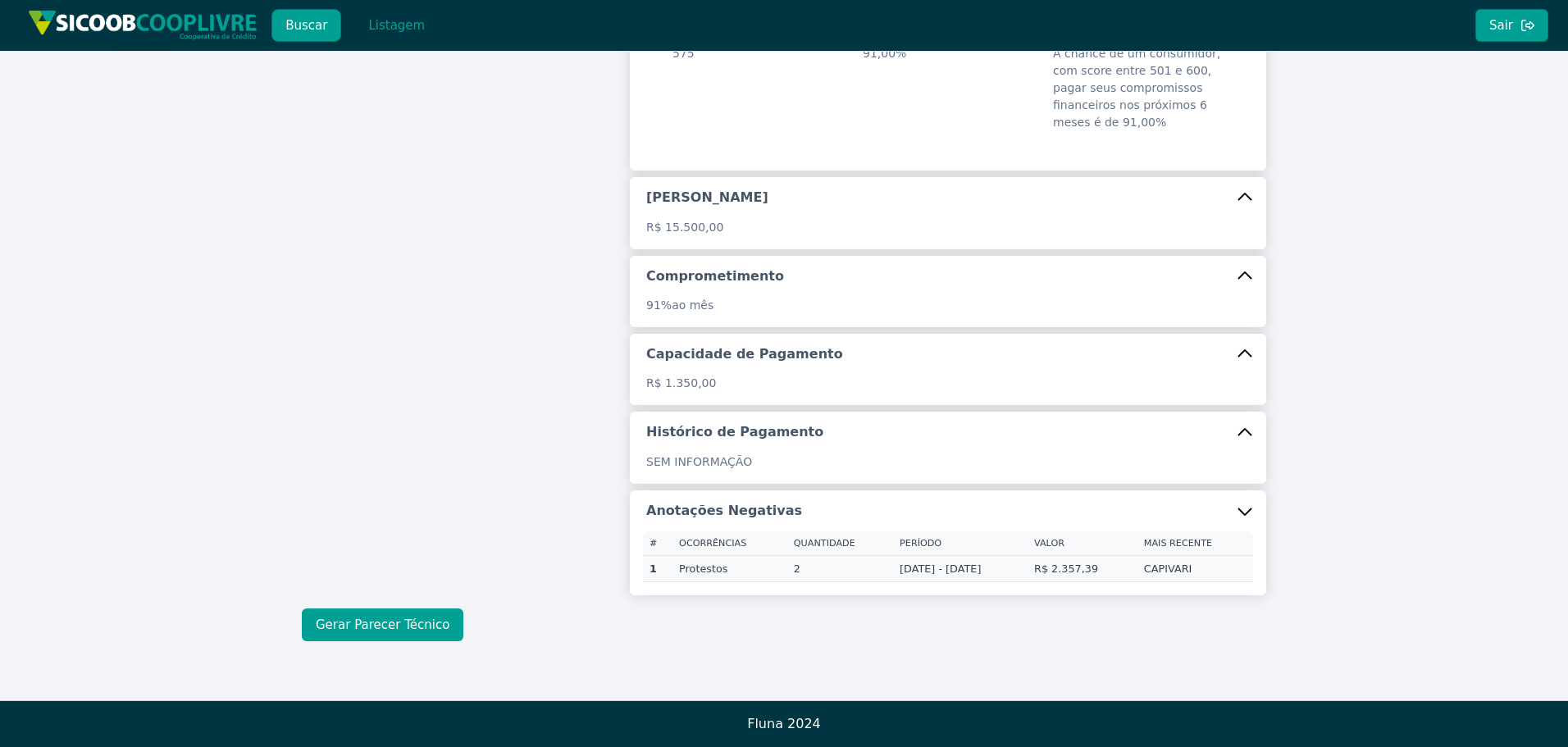
click at [408, 620] on button "Gerar Parecer Técnico" at bounding box center [382, 625] width 161 height 32
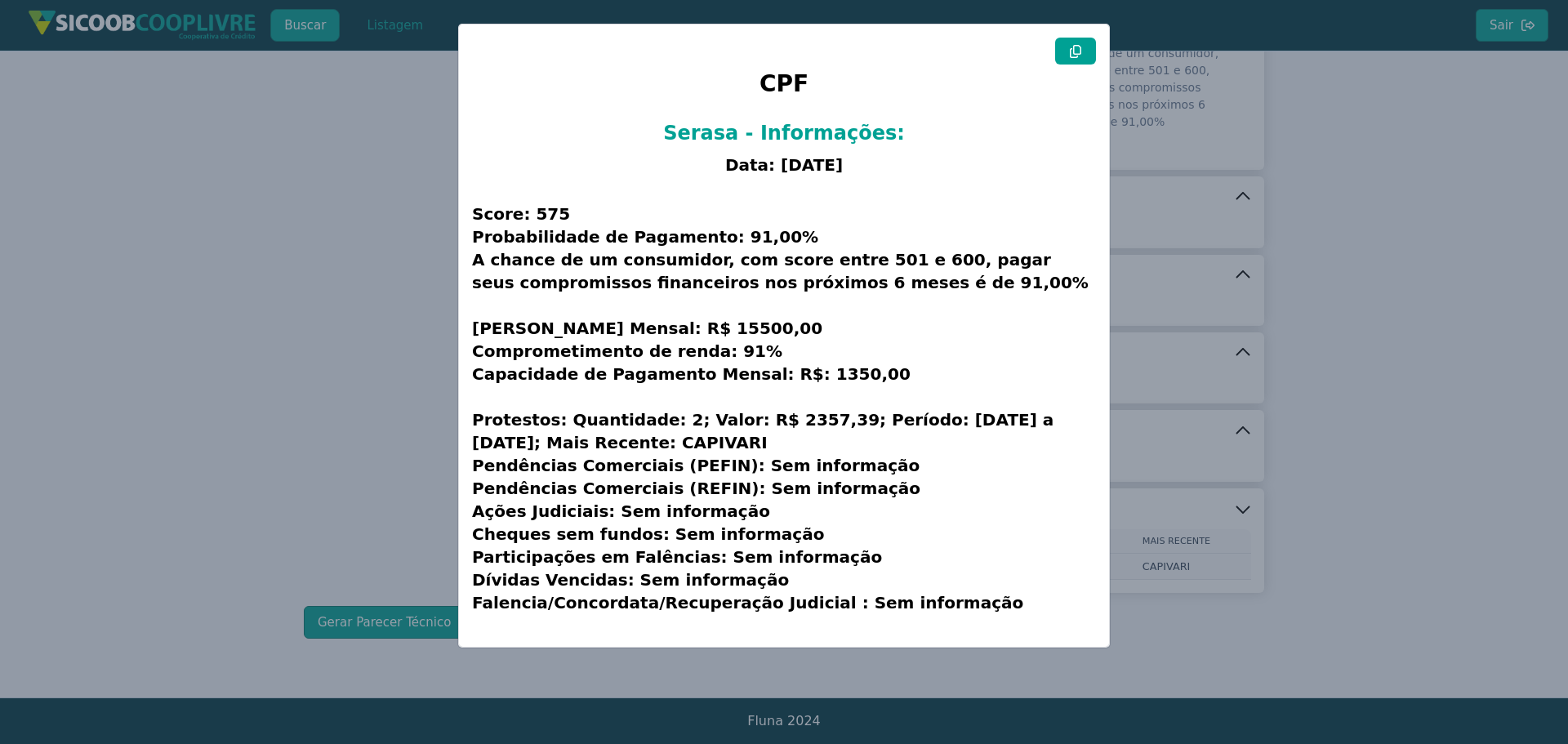
click at [1077, 45] on icon at bounding box center [1075, 51] width 13 height 13
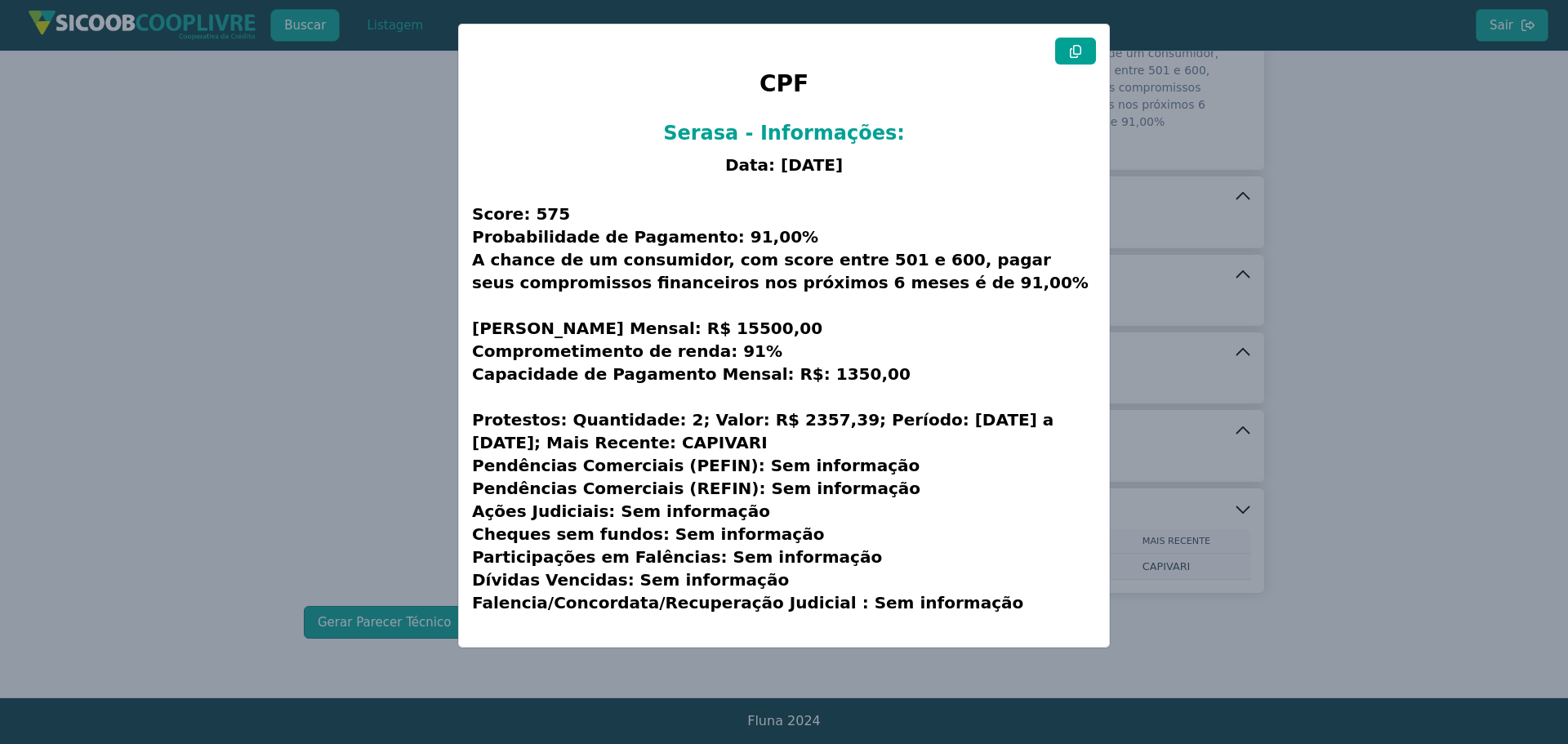
drag, startPoint x: 340, startPoint y: 405, endPoint x: 338, endPoint y: 36, distance: 369.0
click at [340, 405] on modal-container "CPF Serasa - Informações: Data: [DATE] Score: 575 Probabilidade de Pagamento: 9…" at bounding box center [784, 372] width 1568 height 744
